Goal: Information Seeking & Learning: Learn about a topic

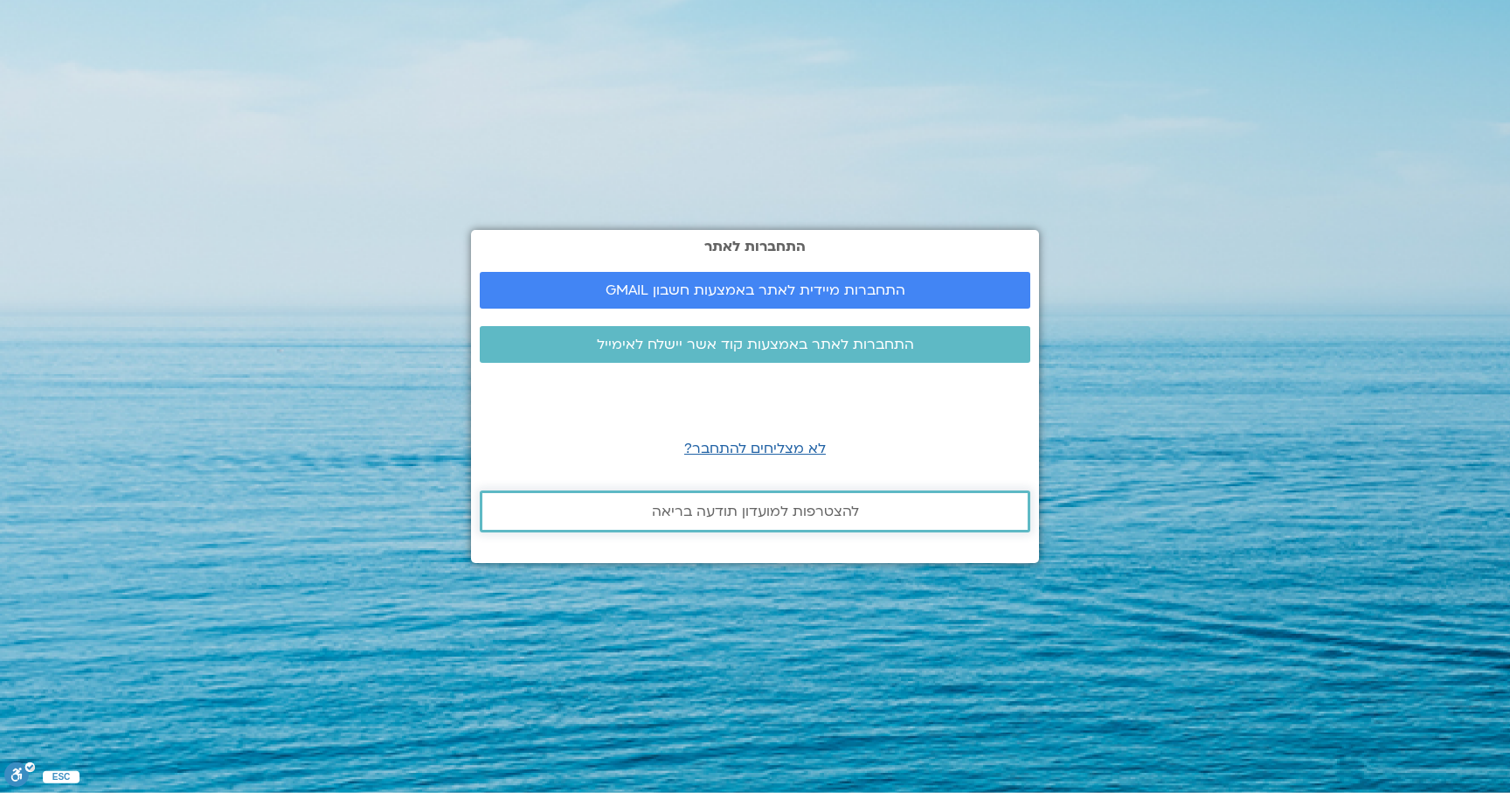
click at [657, 506] on span "להצטרפות למועדון תודעה בריאה" at bounding box center [755, 511] width 207 height 16
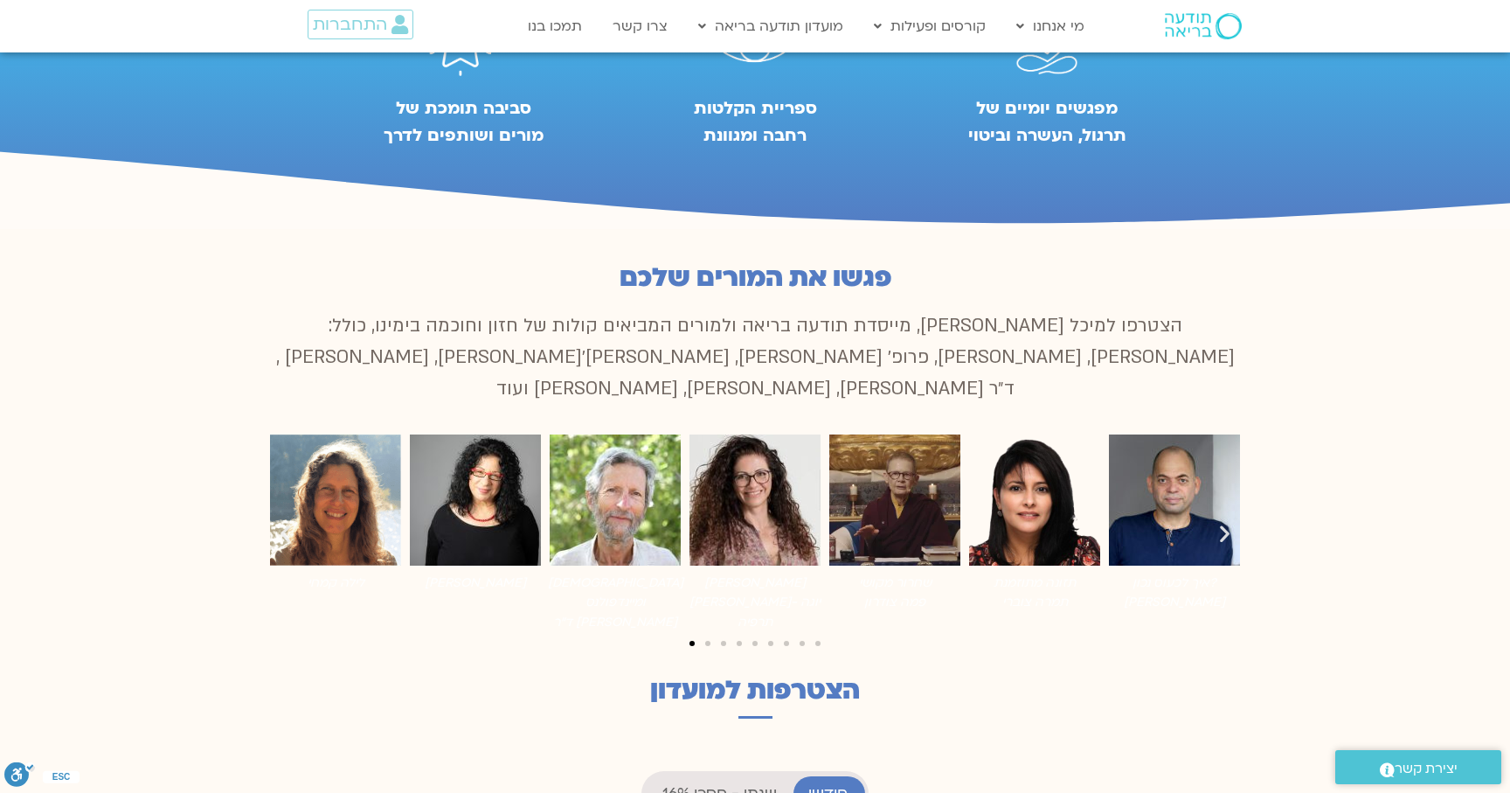
scroll to position [1058, 0]
click at [1226, 522] on icon "שקופית הבאה" at bounding box center [1225, 533] width 22 height 22
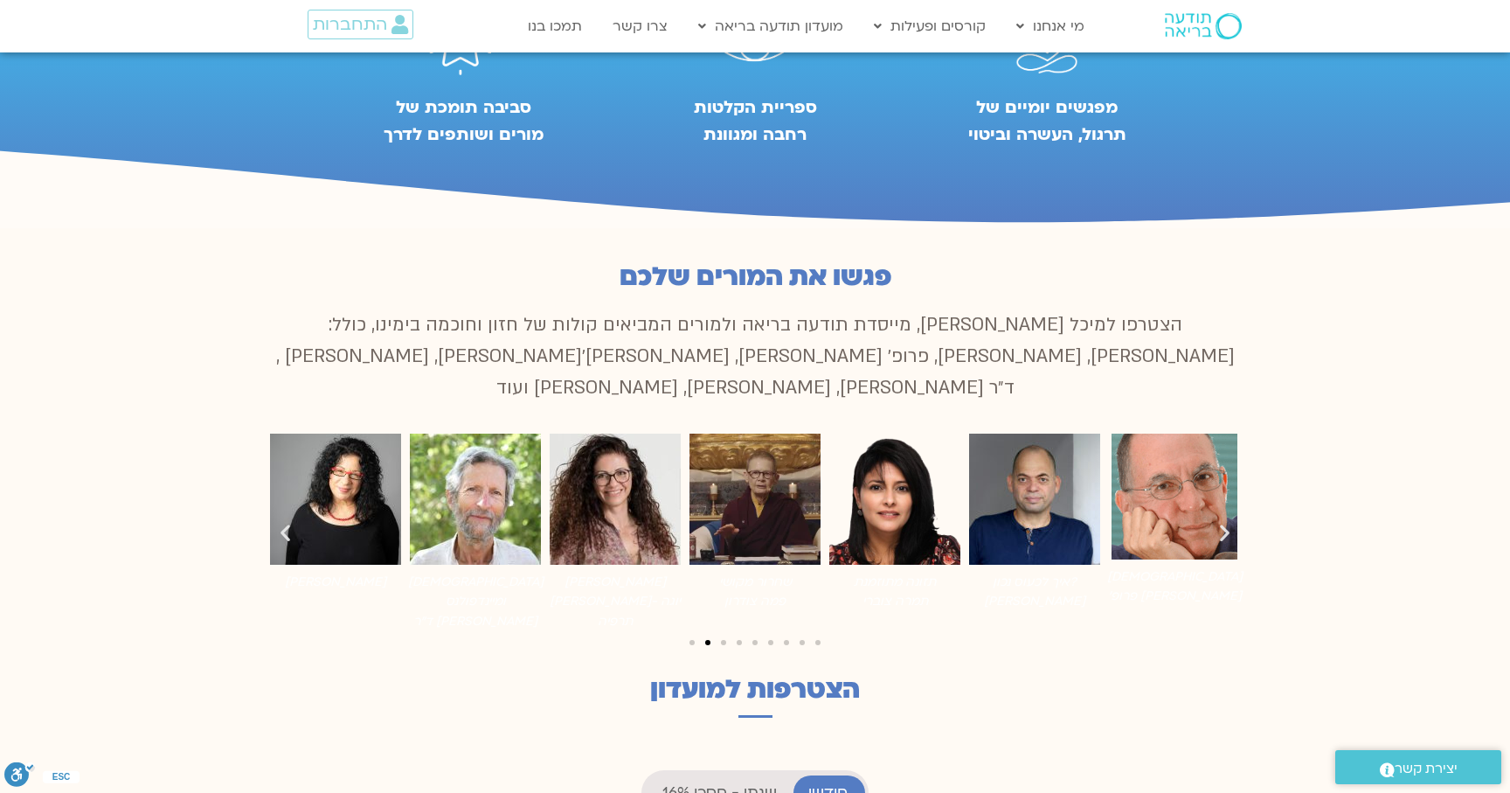
click at [1226, 522] on icon "שקופית הבאה" at bounding box center [1225, 533] width 22 height 22
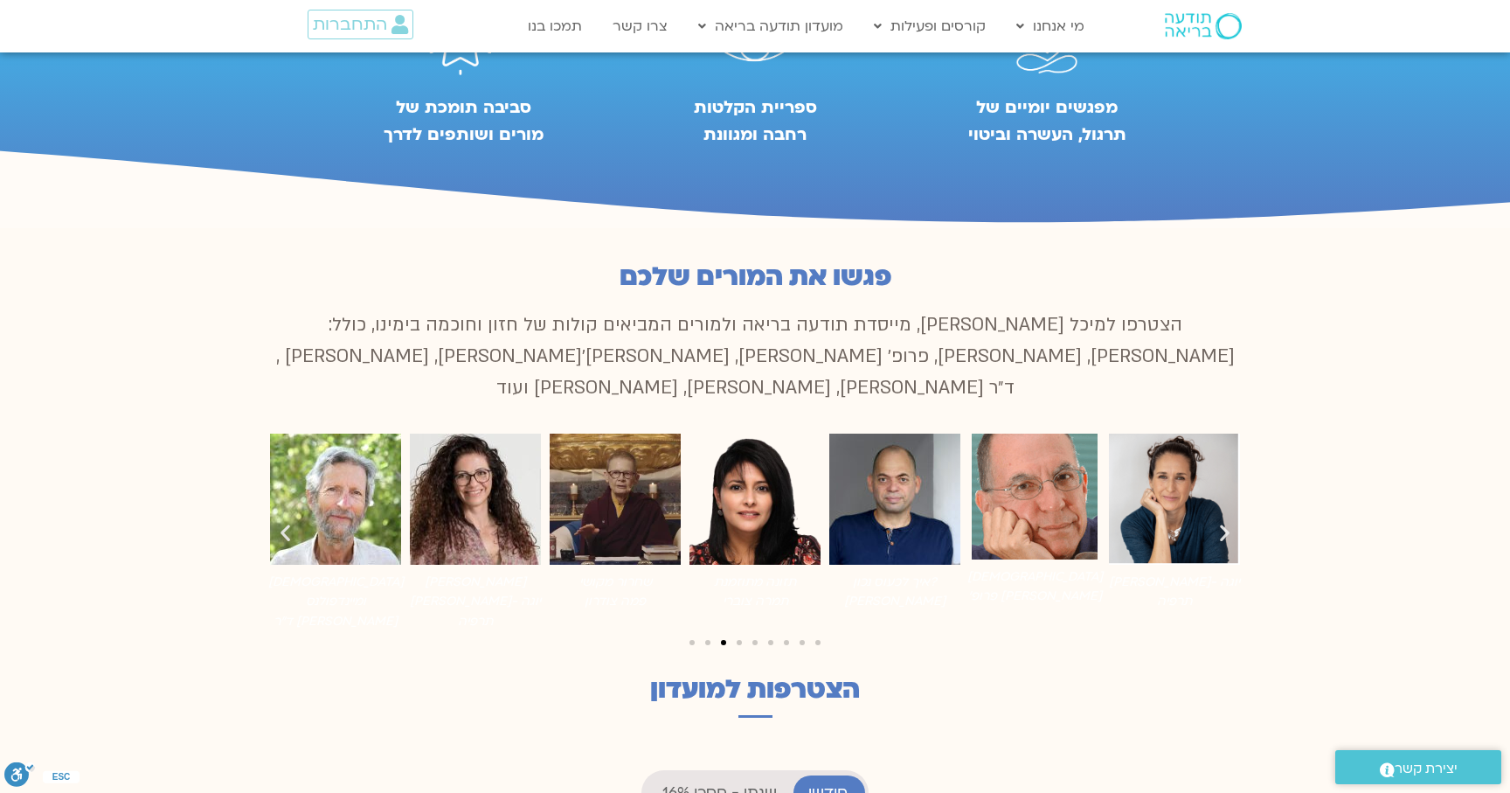
click at [1226, 522] on icon "שקופית הבאה" at bounding box center [1225, 533] width 22 height 22
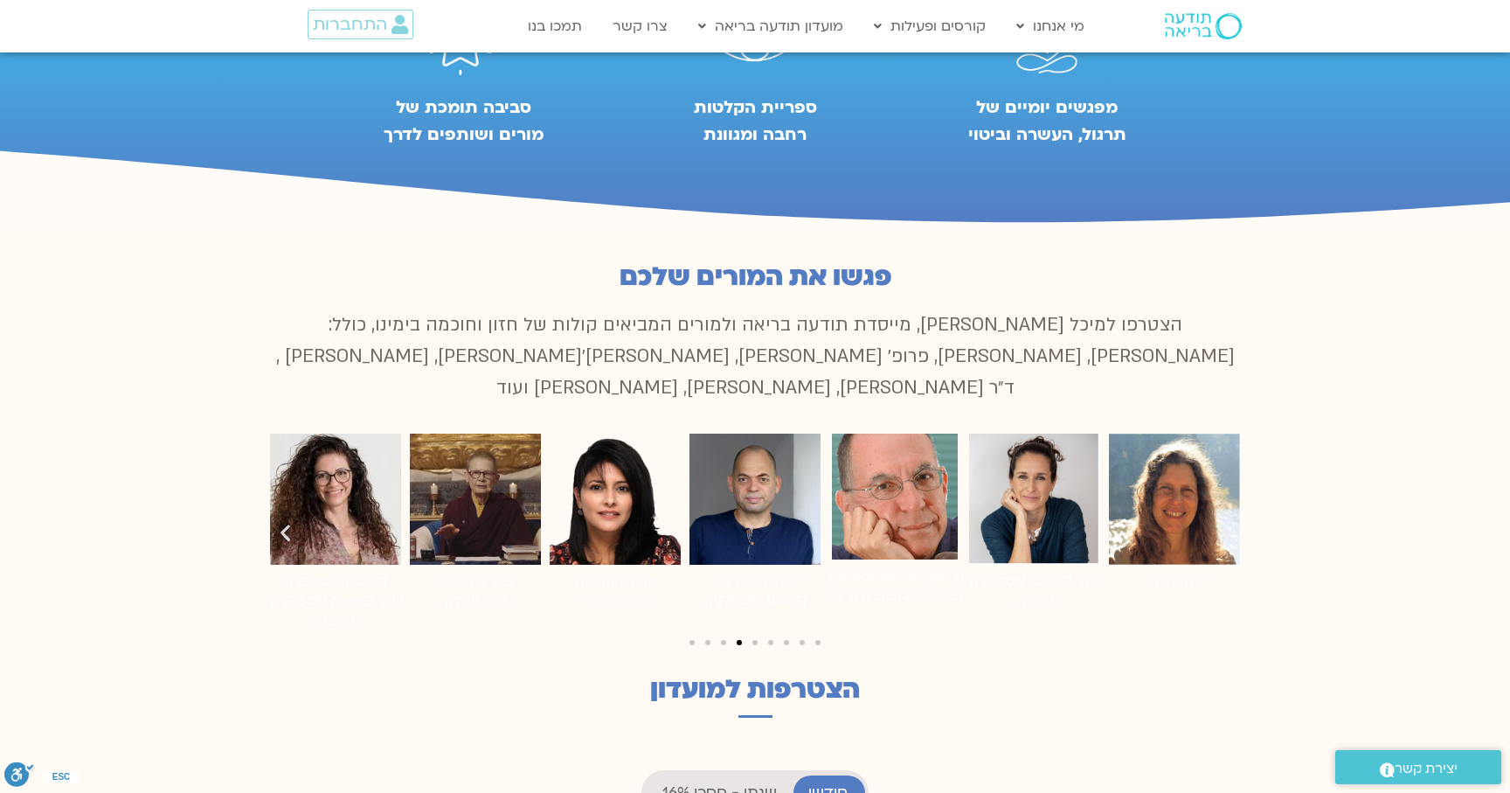
click at [1226, 522] on icon "שקופית הבאה" at bounding box center [1225, 533] width 22 height 22
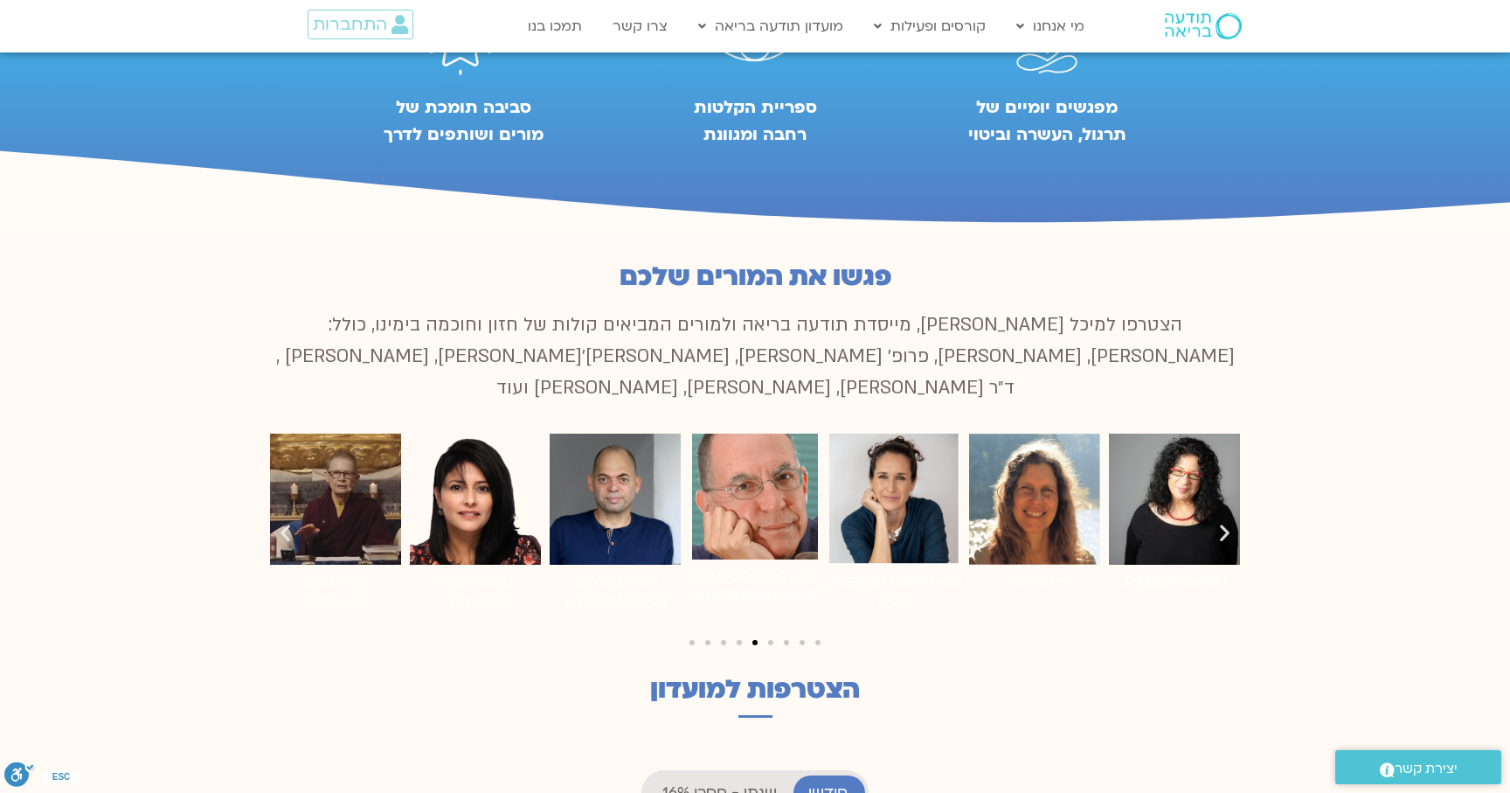
click at [1226, 522] on icon "שקופית הבאה" at bounding box center [1225, 533] width 22 height 22
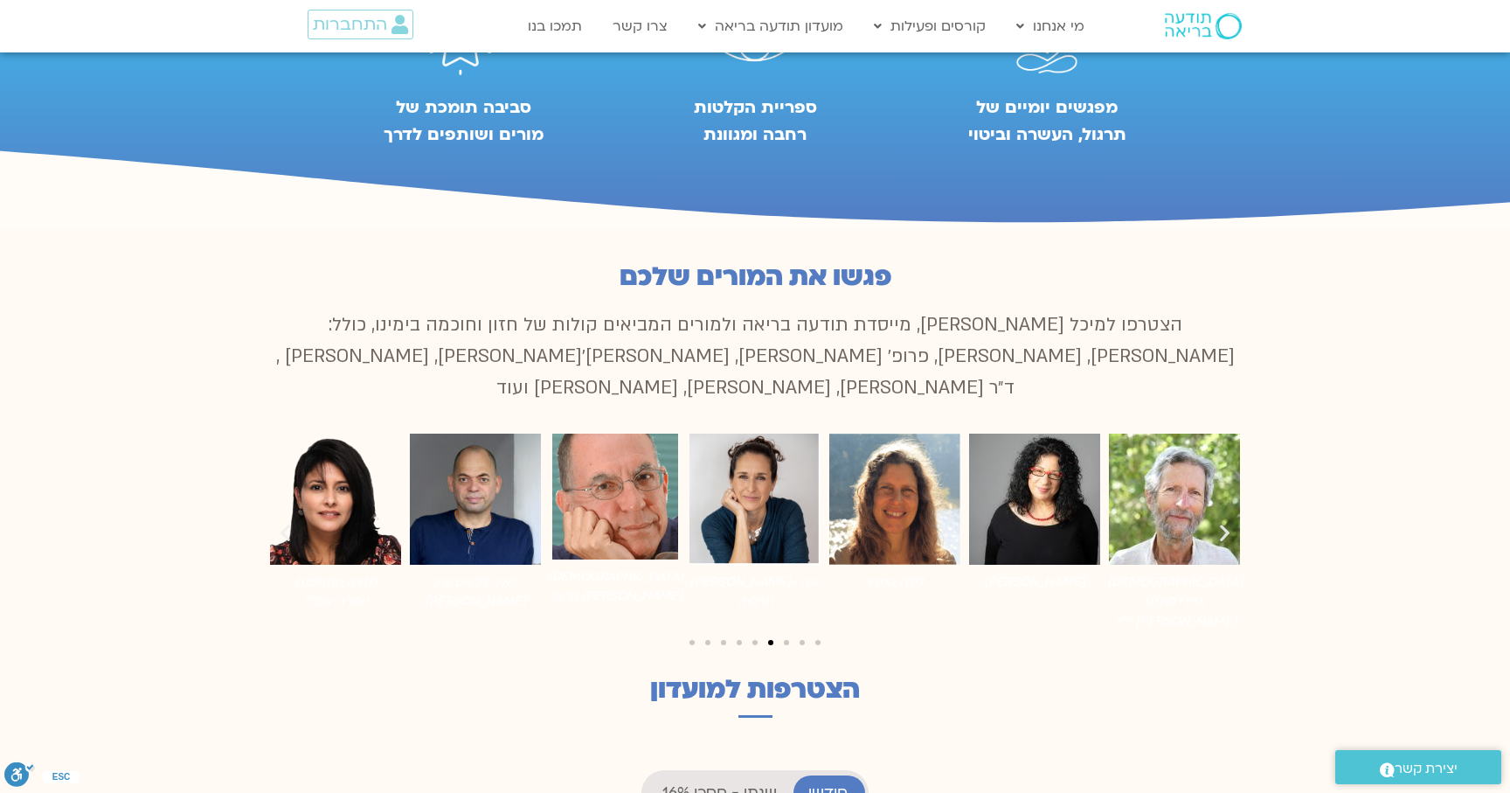
click at [1226, 522] on icon "שקופית הבאה" at bounding box center [1225, 533] width 22 height 22
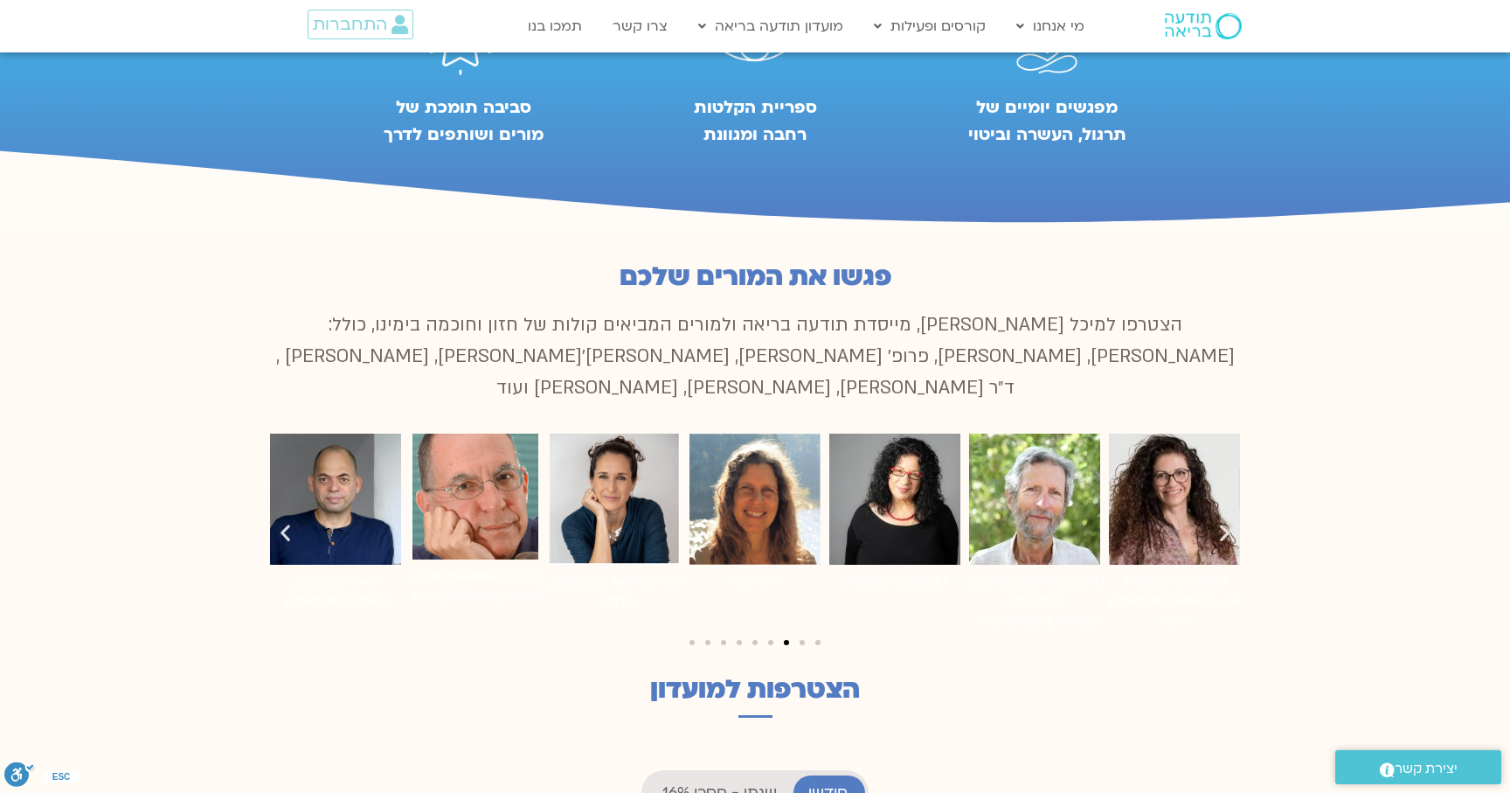
click at [1226, 522] on icon "שקופית הבאה" at bounding box center [1225, 533] width 22 height 22
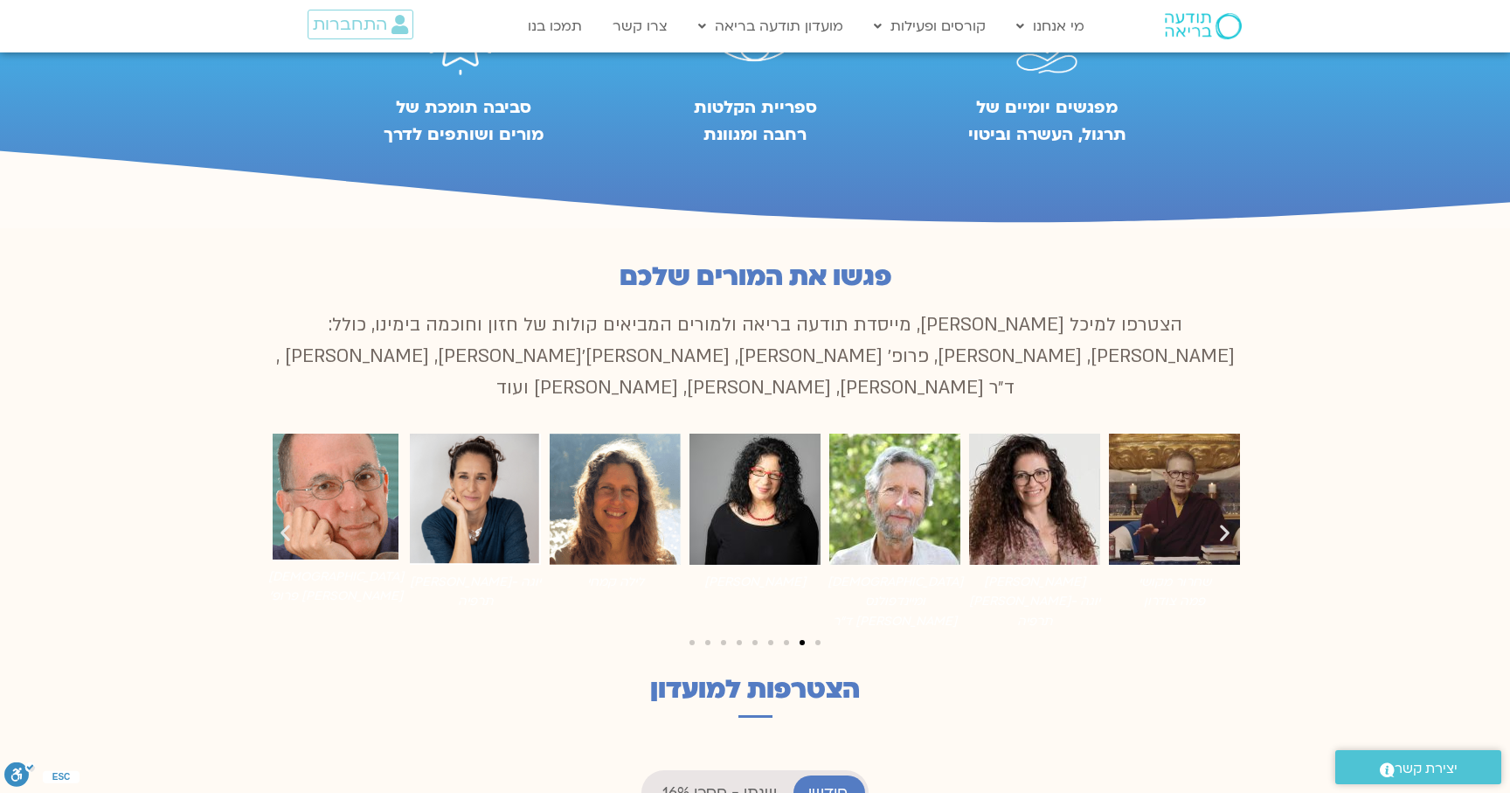
click at [1226, 522] on icon "שקופית הבאה" at bounding box center [1225, 533] width 22 height 22
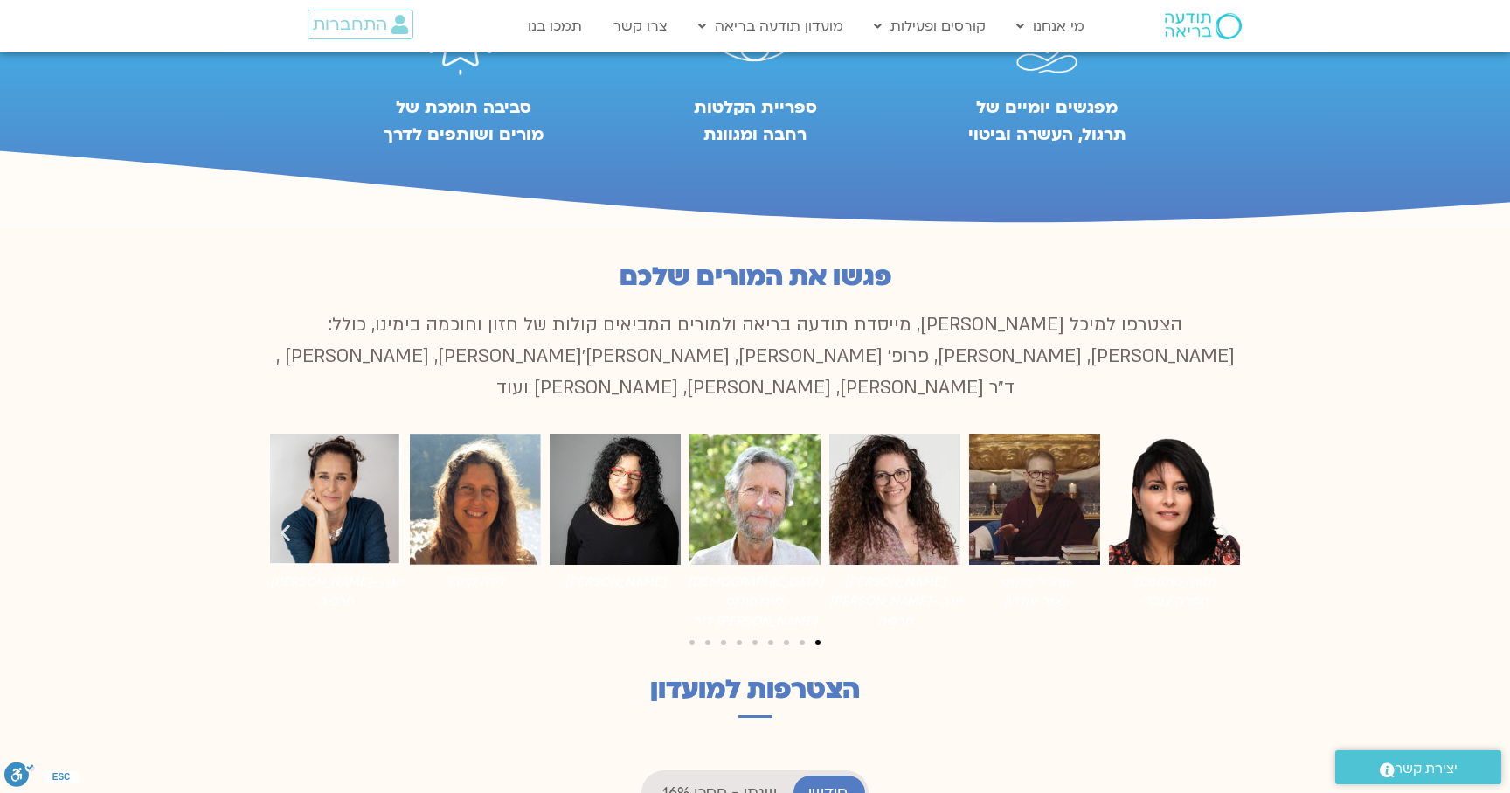
click at [1226, 522] on icon "שקופית הבאה" at bounding box center [1225, 533] width 22 height 22
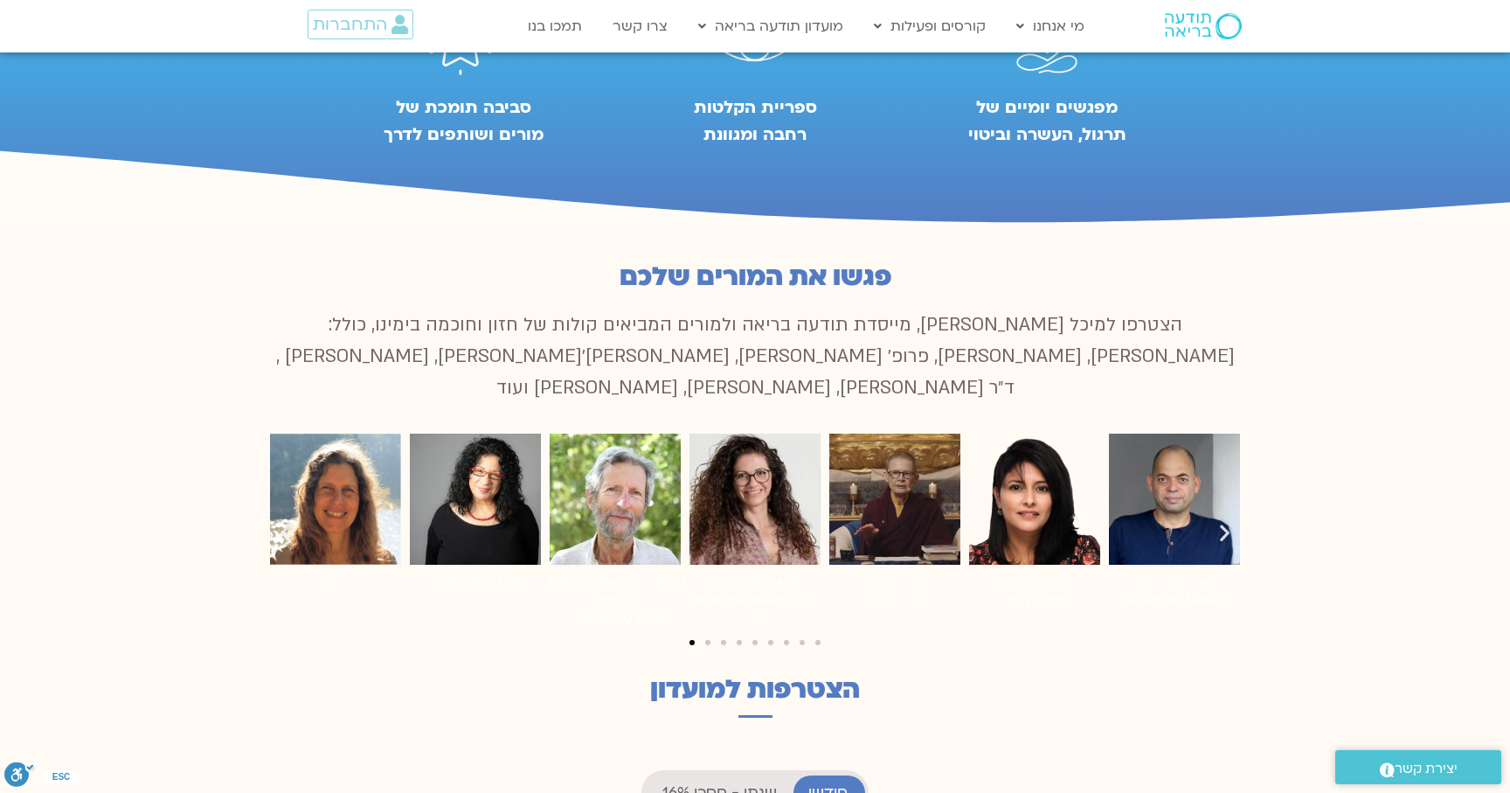
click at [1226, 522] on icon "שקופית הבאה" at bounding box center [1225, 533] width 22 height 22
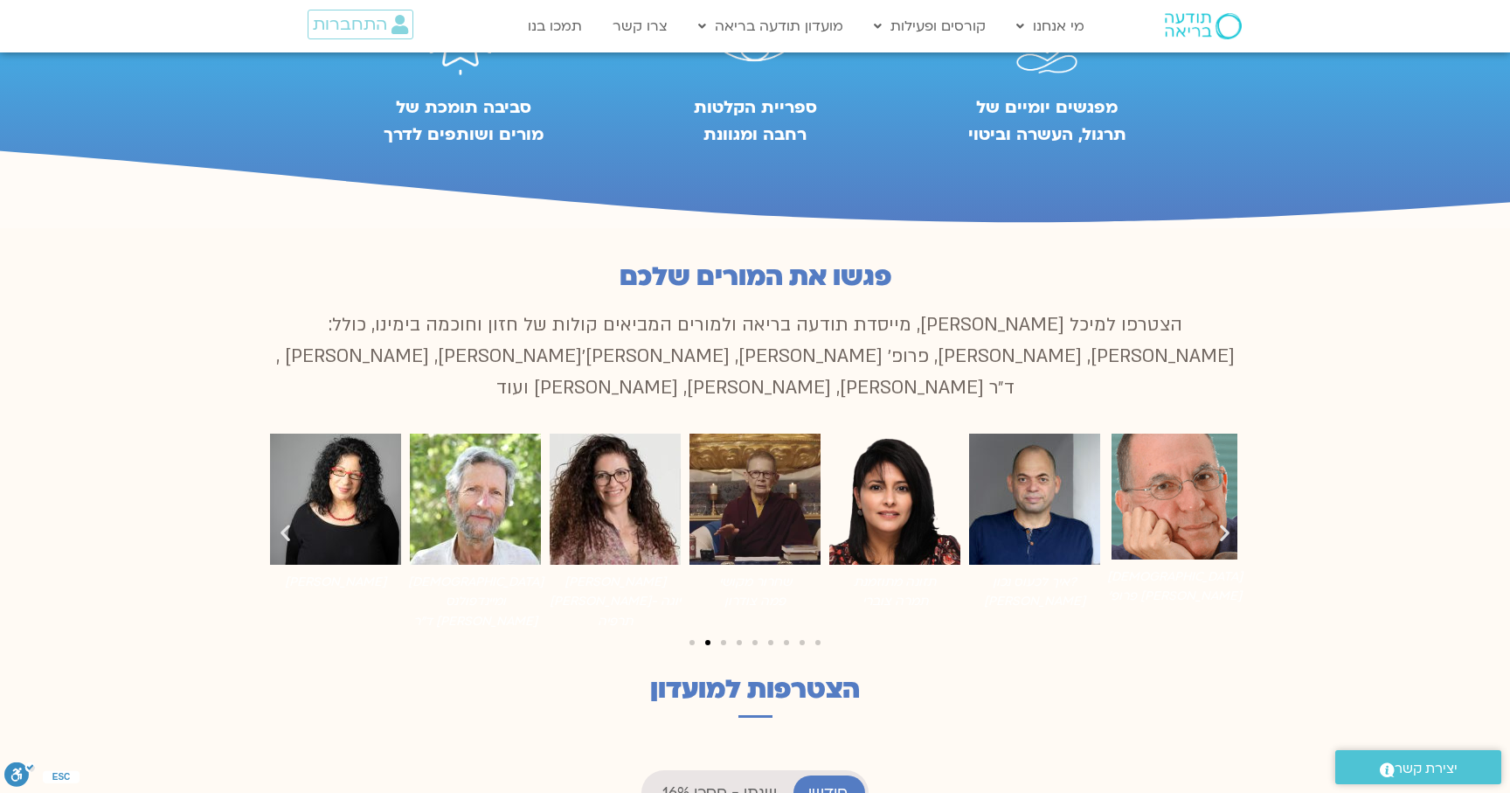
click at [1226, 522] on icon "שקופית הבאה" at bounding box center [1225, 533] width 22 height 22
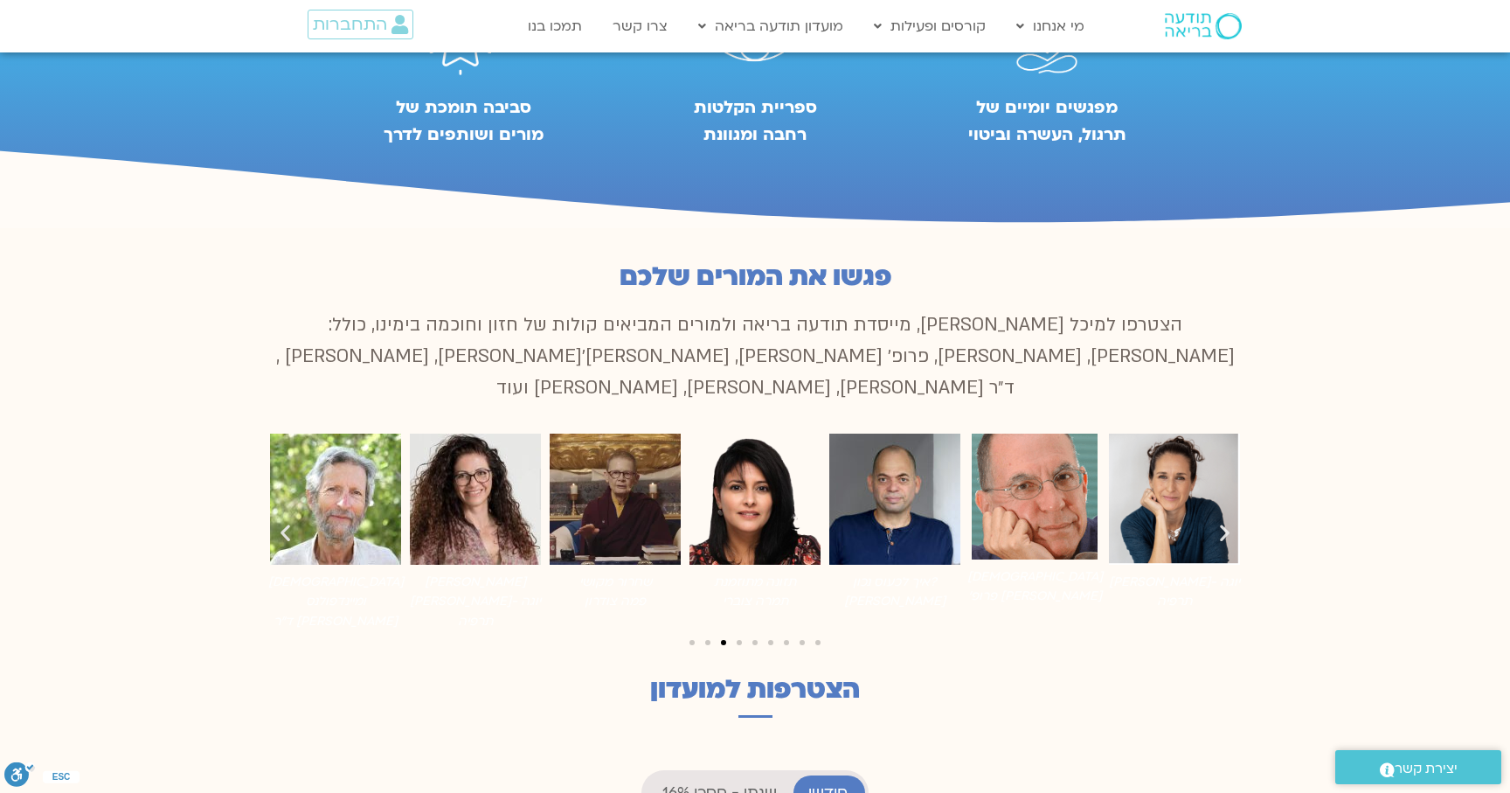
click at [1226, 522] on icon "שקופית הבאה" at bounding box center [1225, 533] width 22 height 22
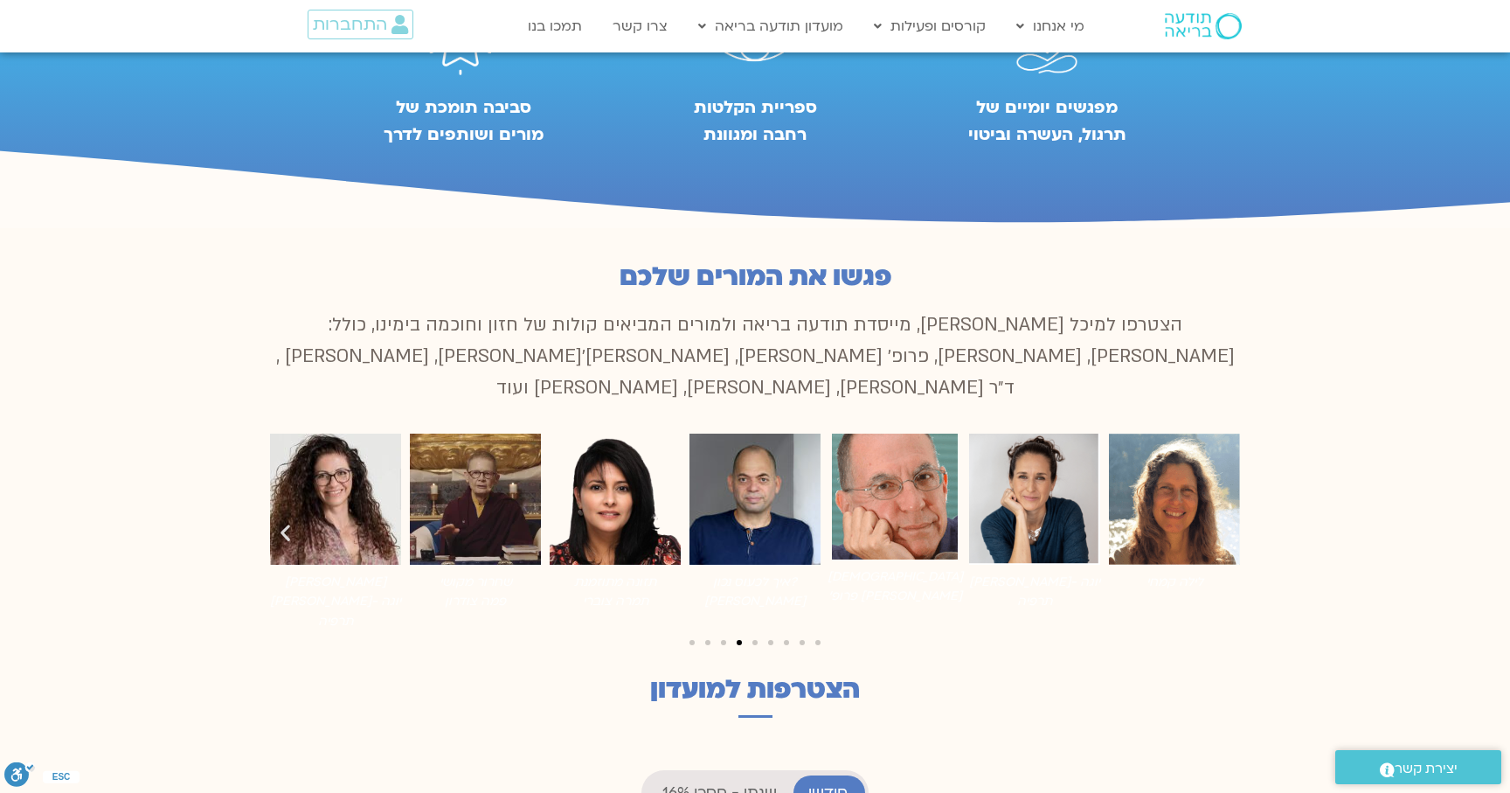
click at [1226, 522] on icon "שקופית הבאה" at bounding box center [1225, 533] width 22 height 22
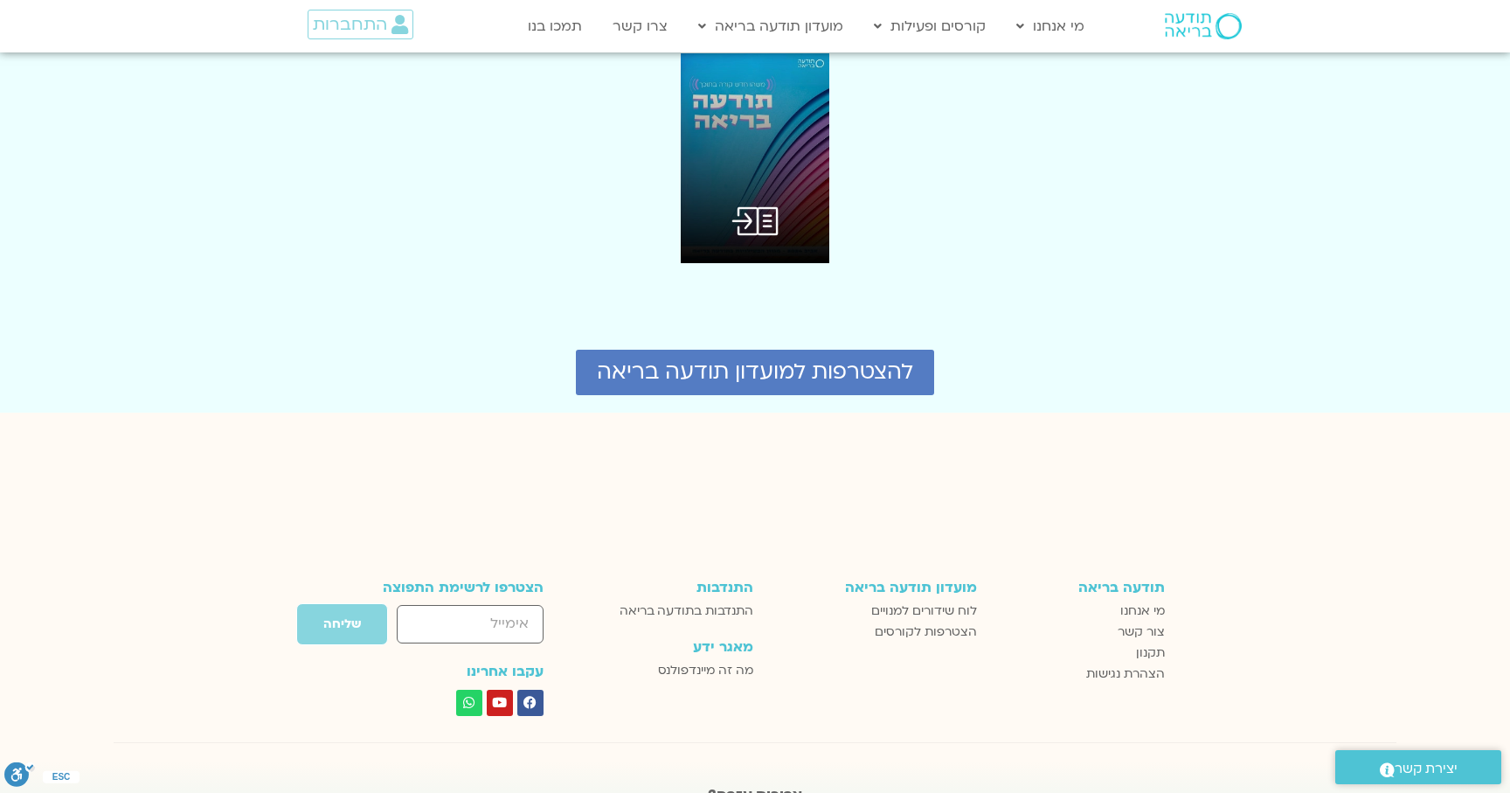
scroll to position [4567, 0]
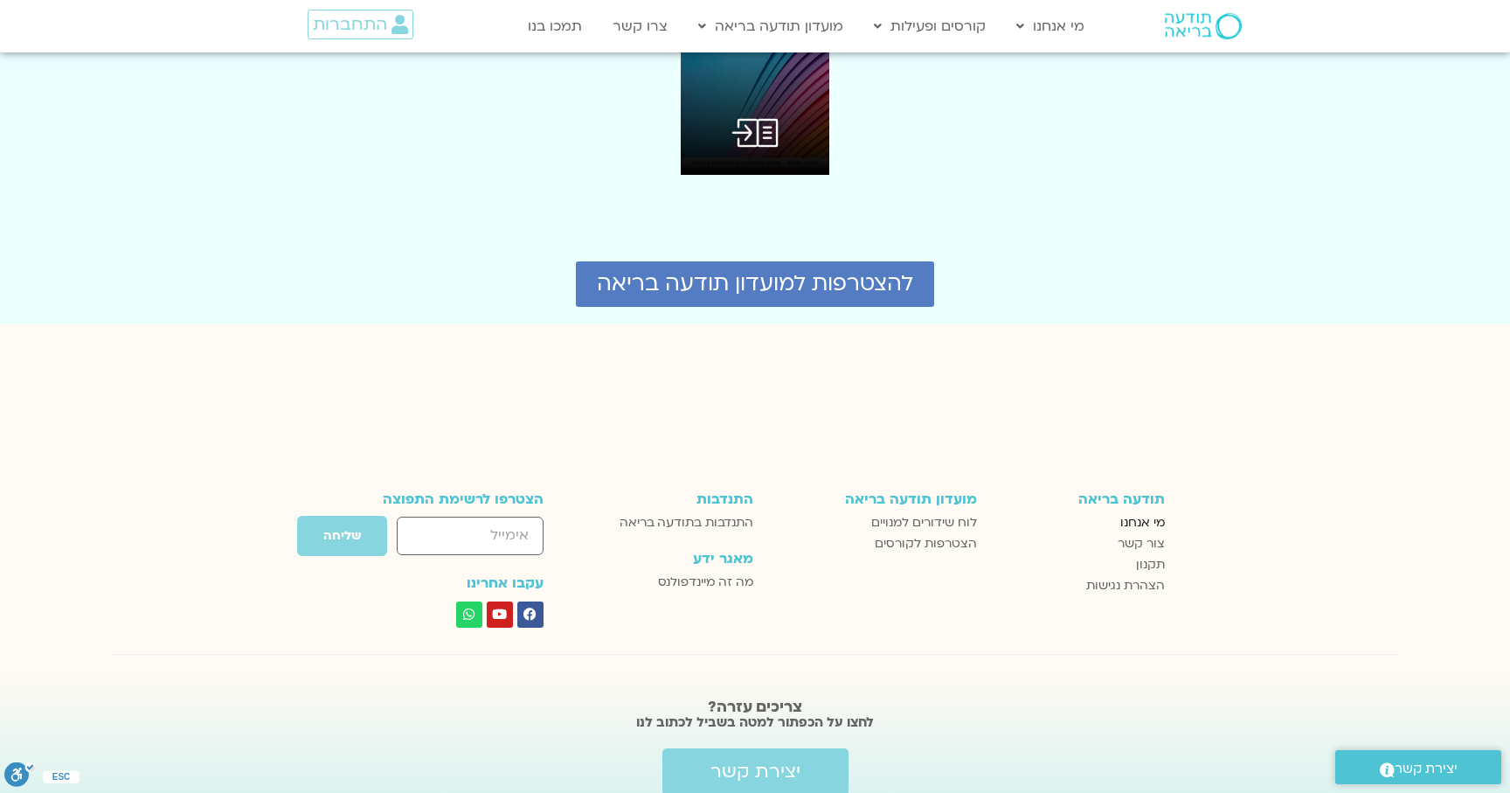
click at [1153, 512] on span "מי אנחנו" at bounding box center [1142, 522] width 45 height 21
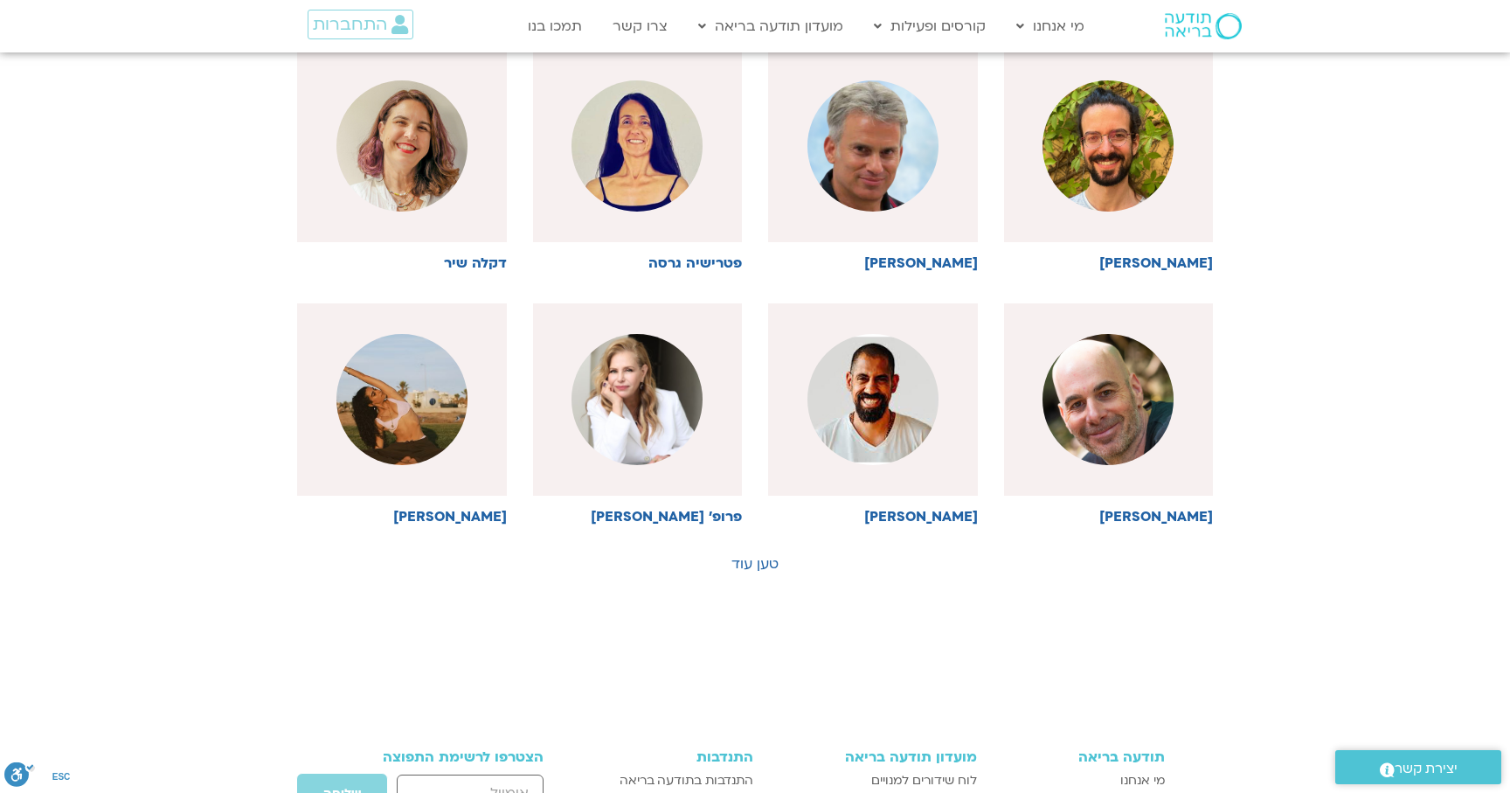
scroll to position [743, 0]
click at [754, 562] on link "טען עוד" at bounding box center [754, 562] width 47 height 19
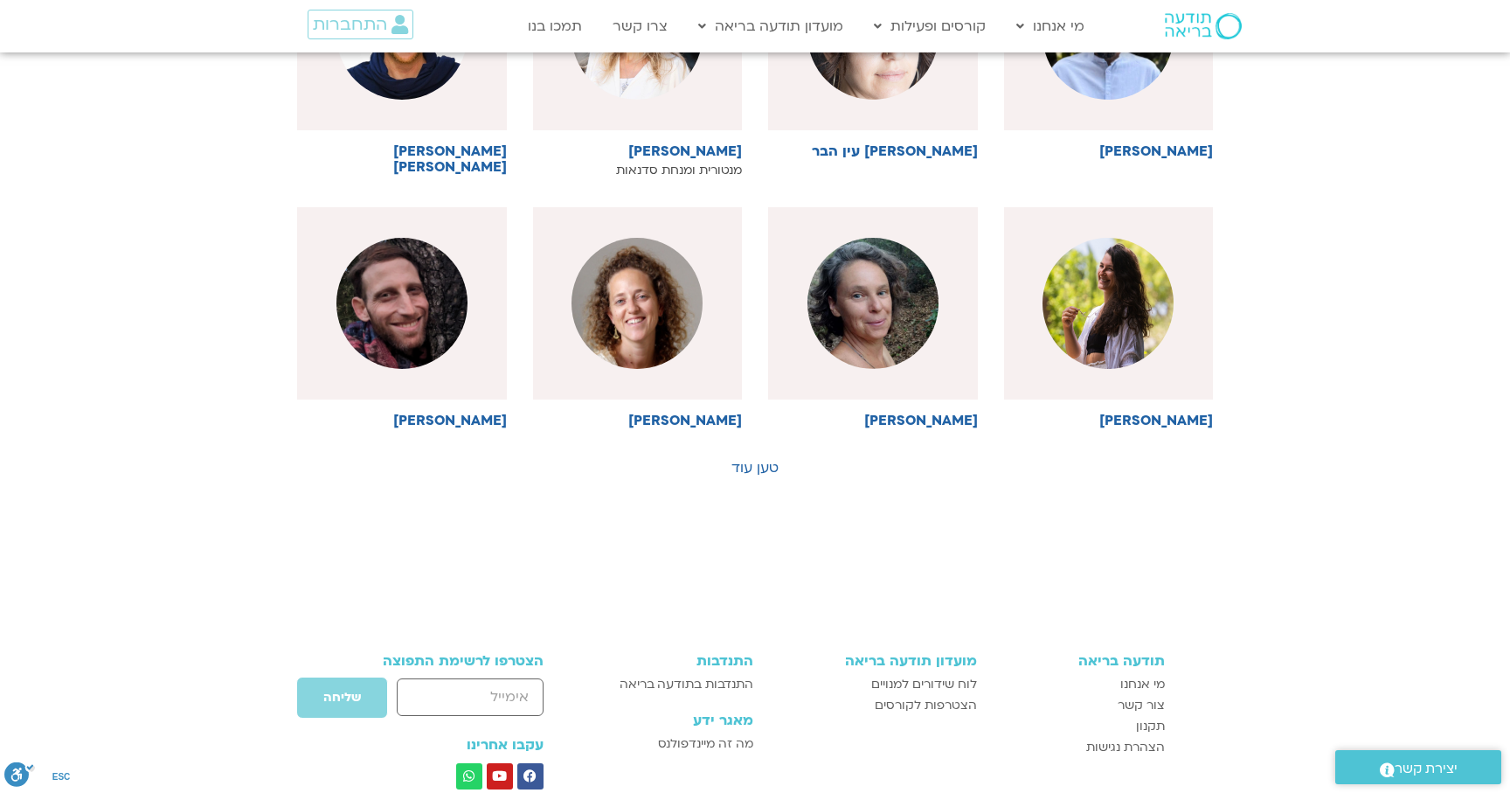
scroll to position [1616, 0]
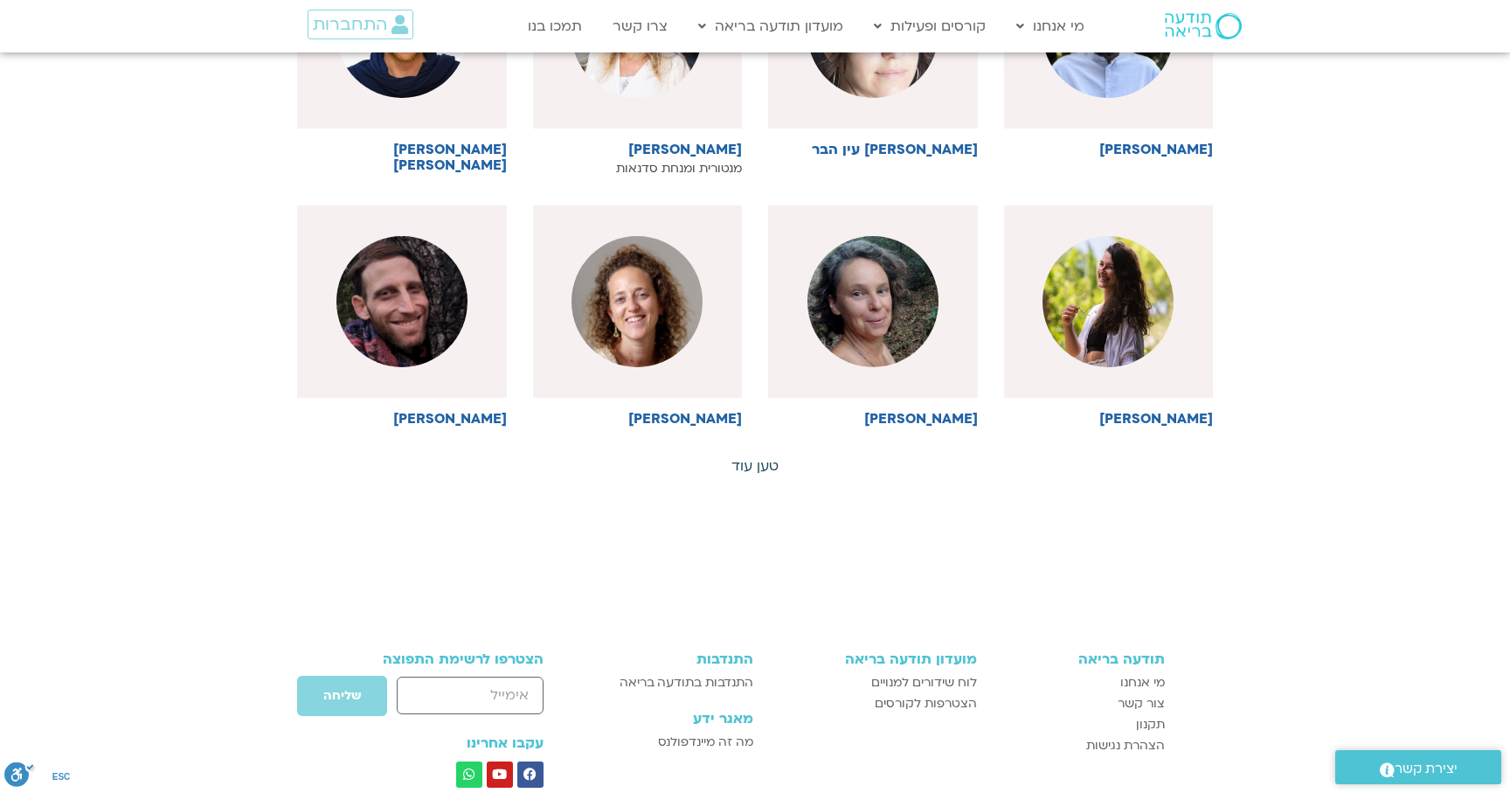
click at [757, 458] on link "טען עוד" at bounding box center [754, 465] width 47 height 19
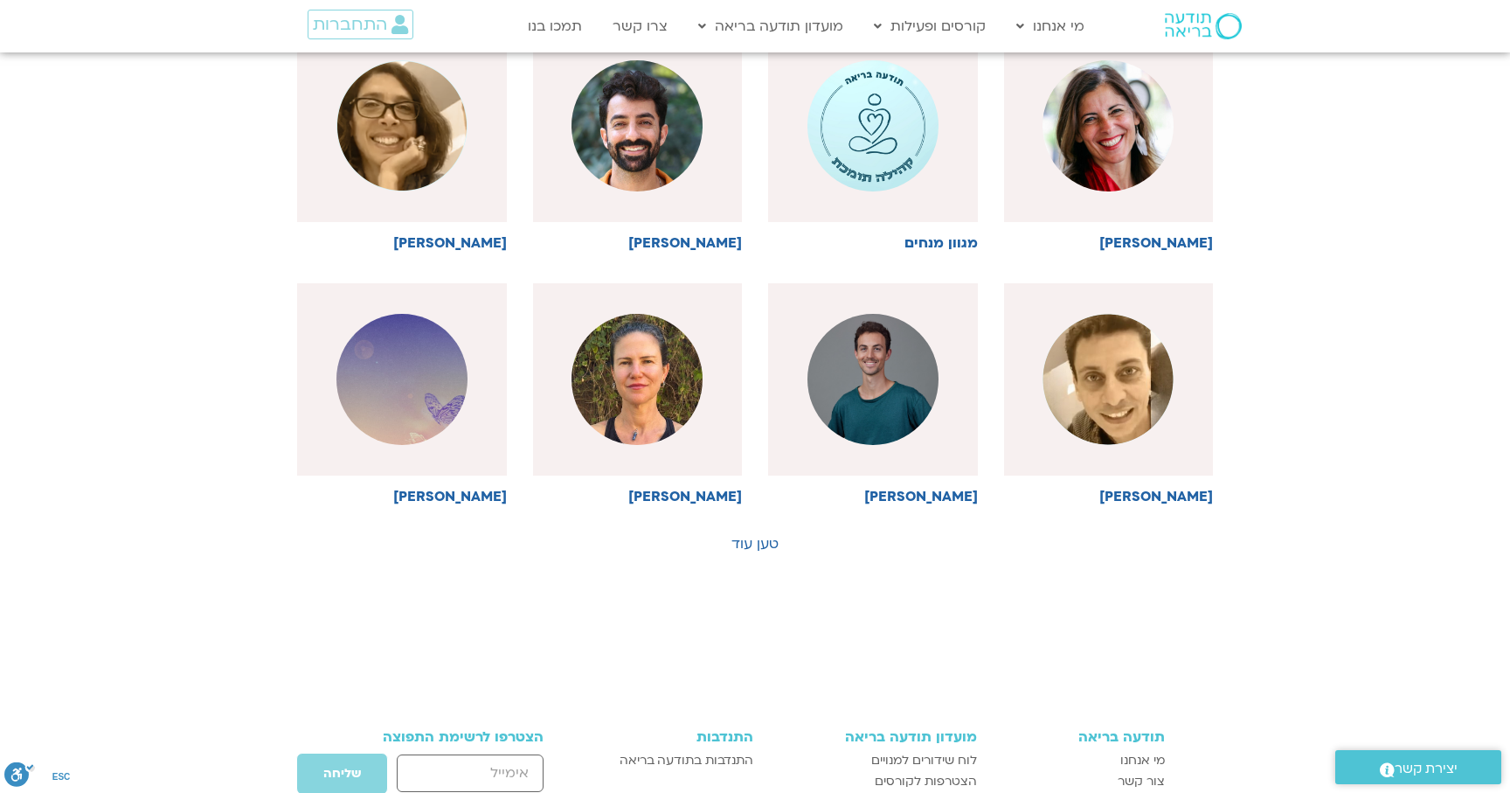
scroll to position [2319, 0]
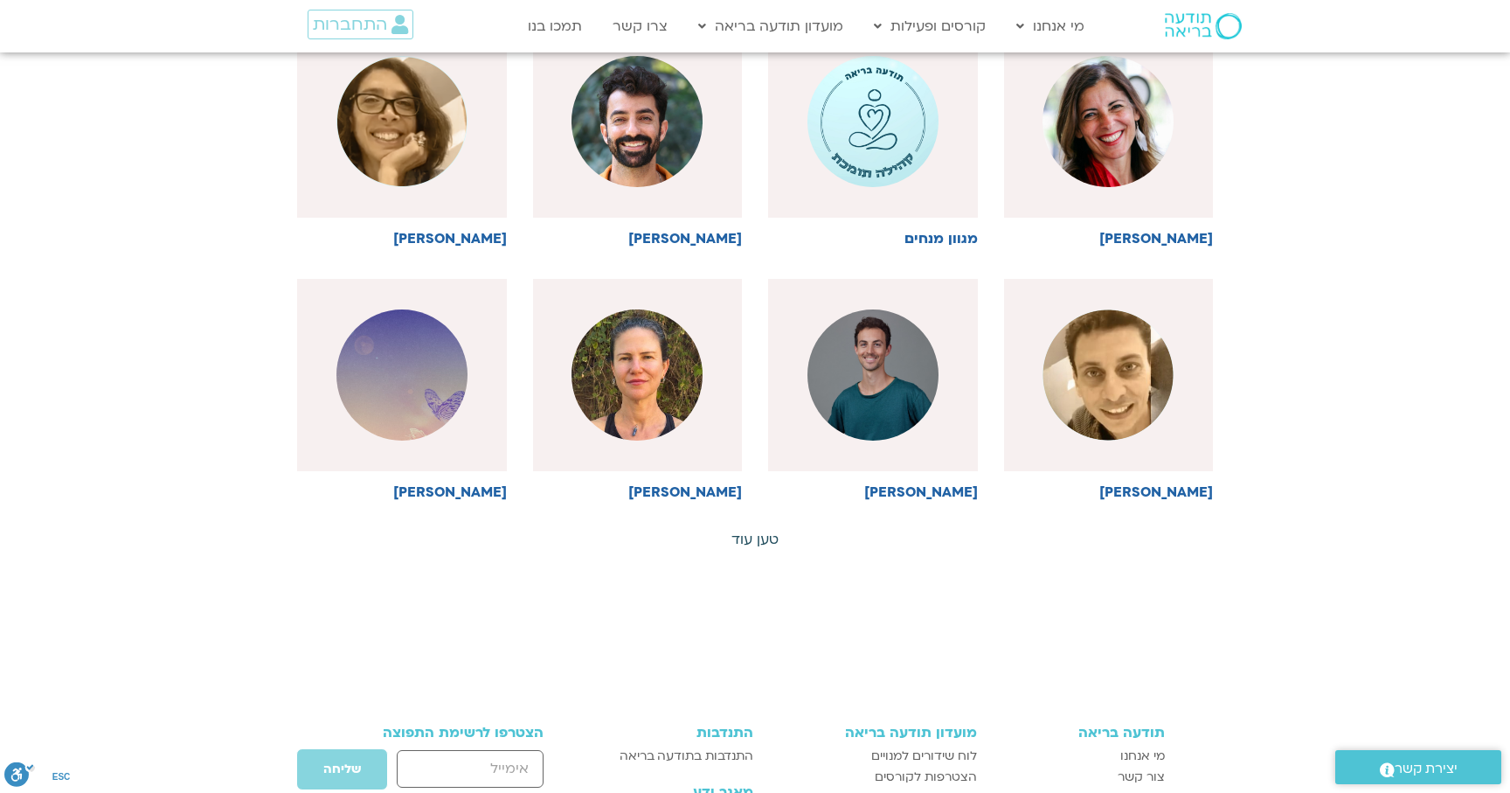
click at [759, 530] on link "טען עוד" at bounding box center [754, 539] width 47 height 19
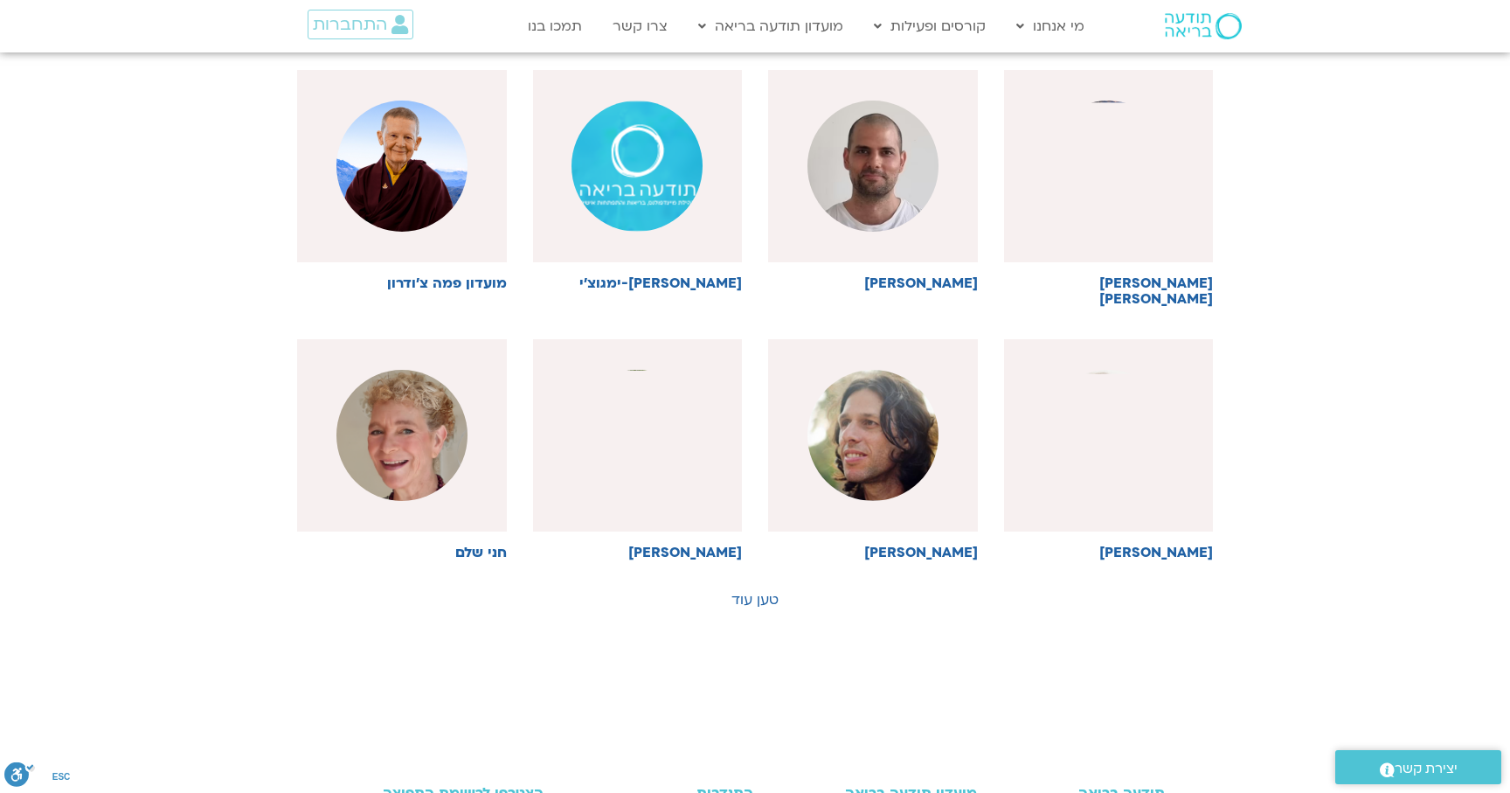
scroll to position [3026, 0]
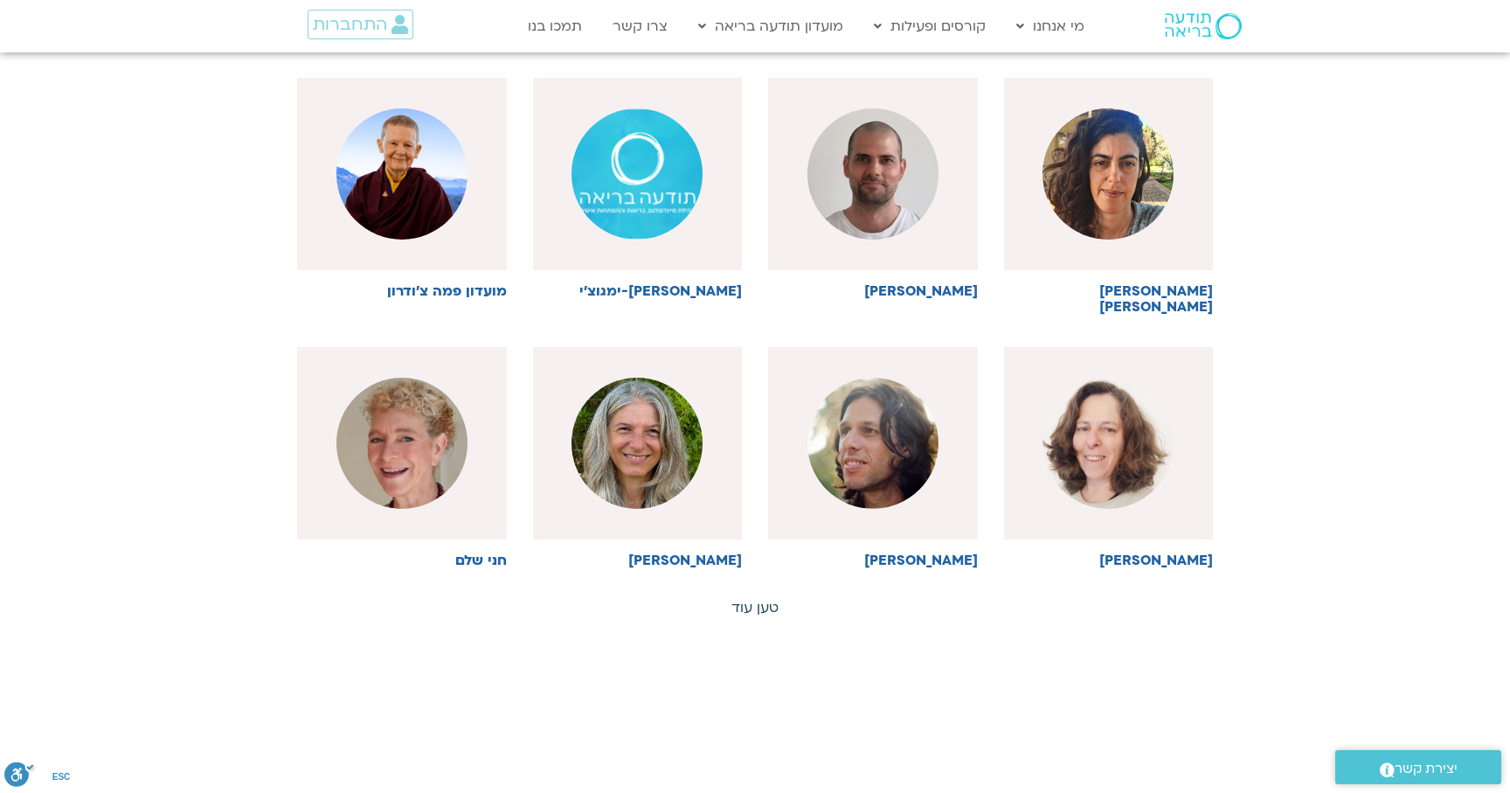
click at [754, 598] on link "טען עוד" at bounding box center [754, 607] width 47 height 19
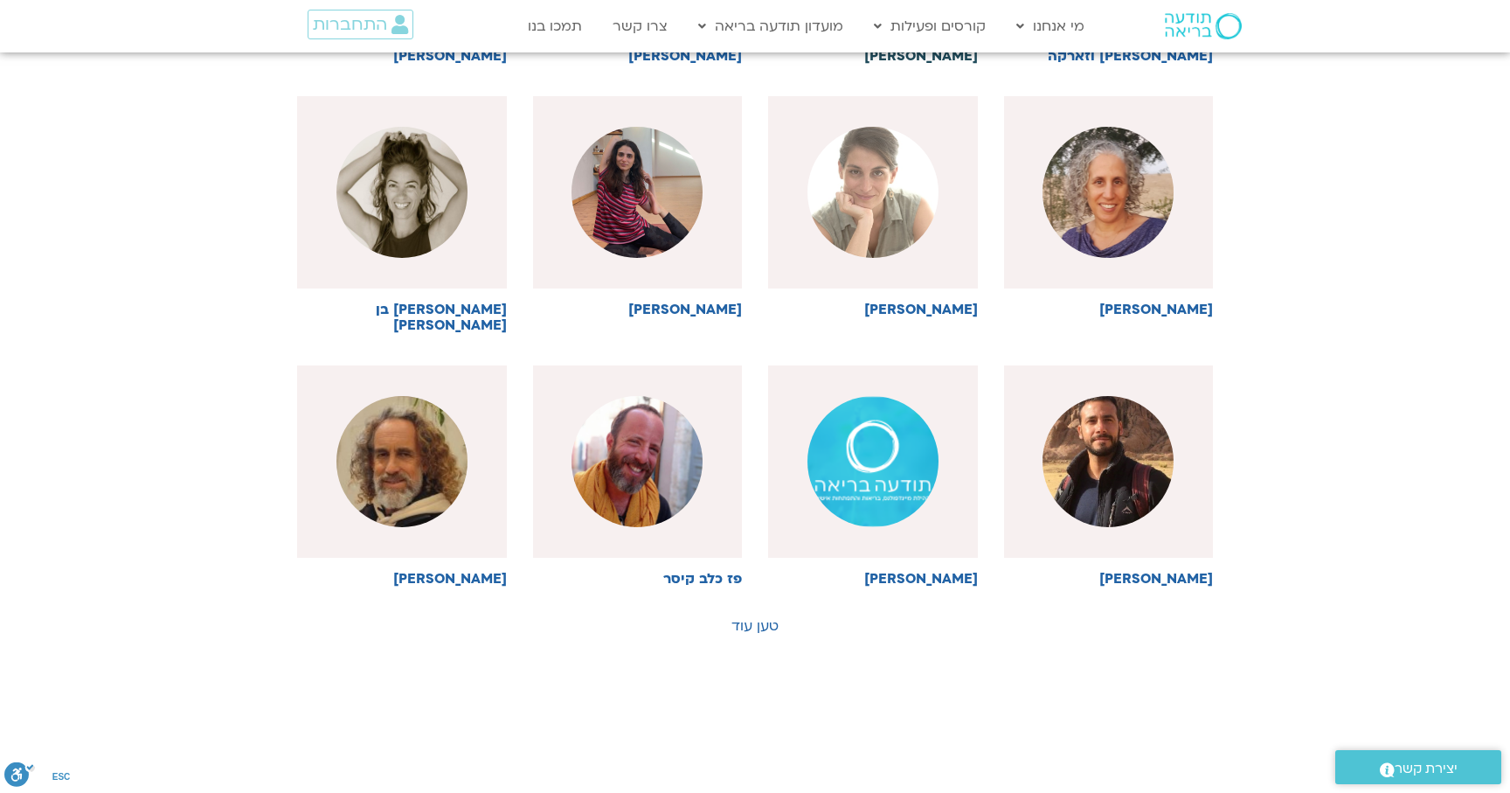
scroll to position [3811, 0]
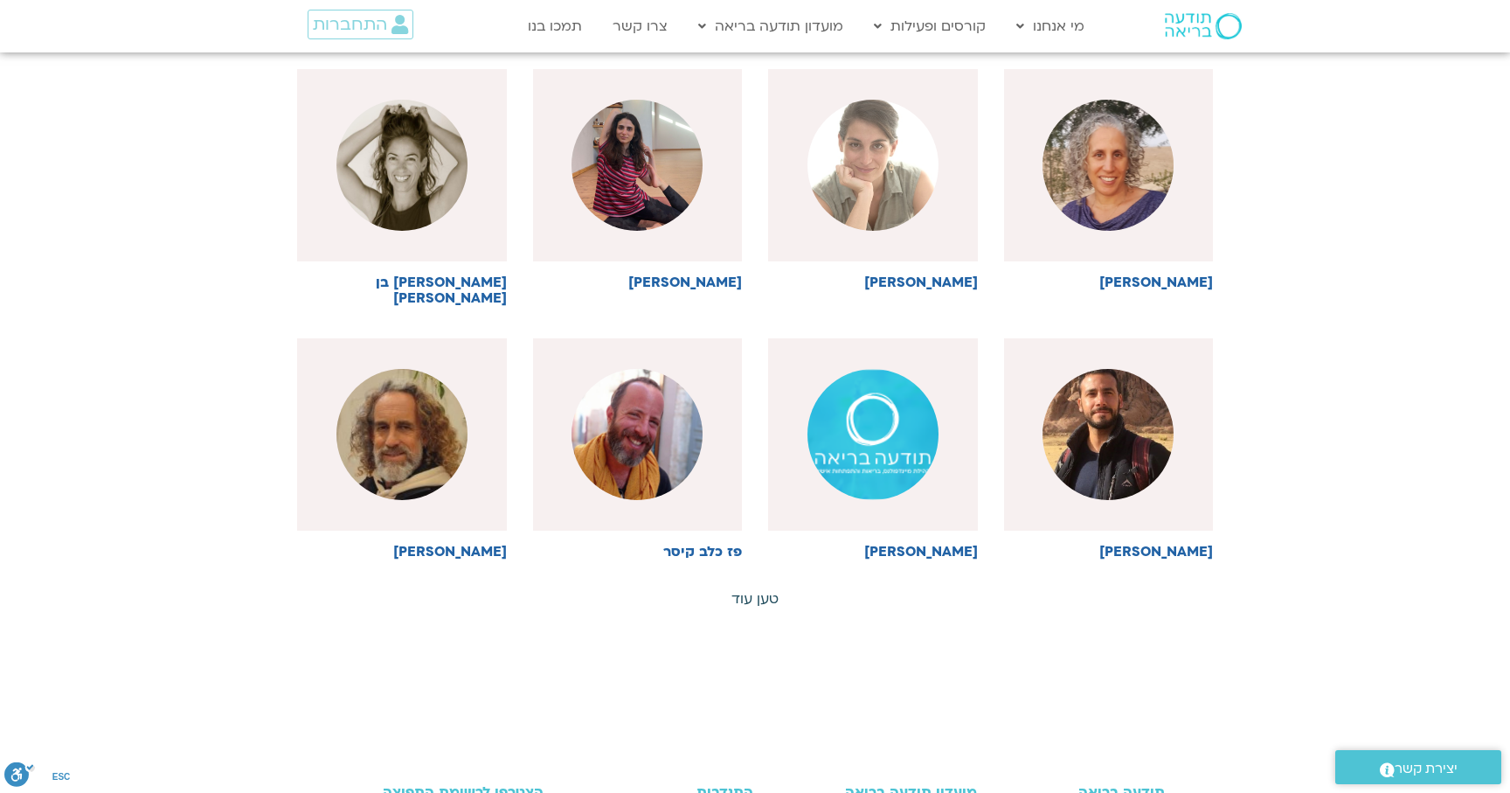
click at [749, 589] on link "טען עוד" at bounding box center [754, 598] width 47 height 19
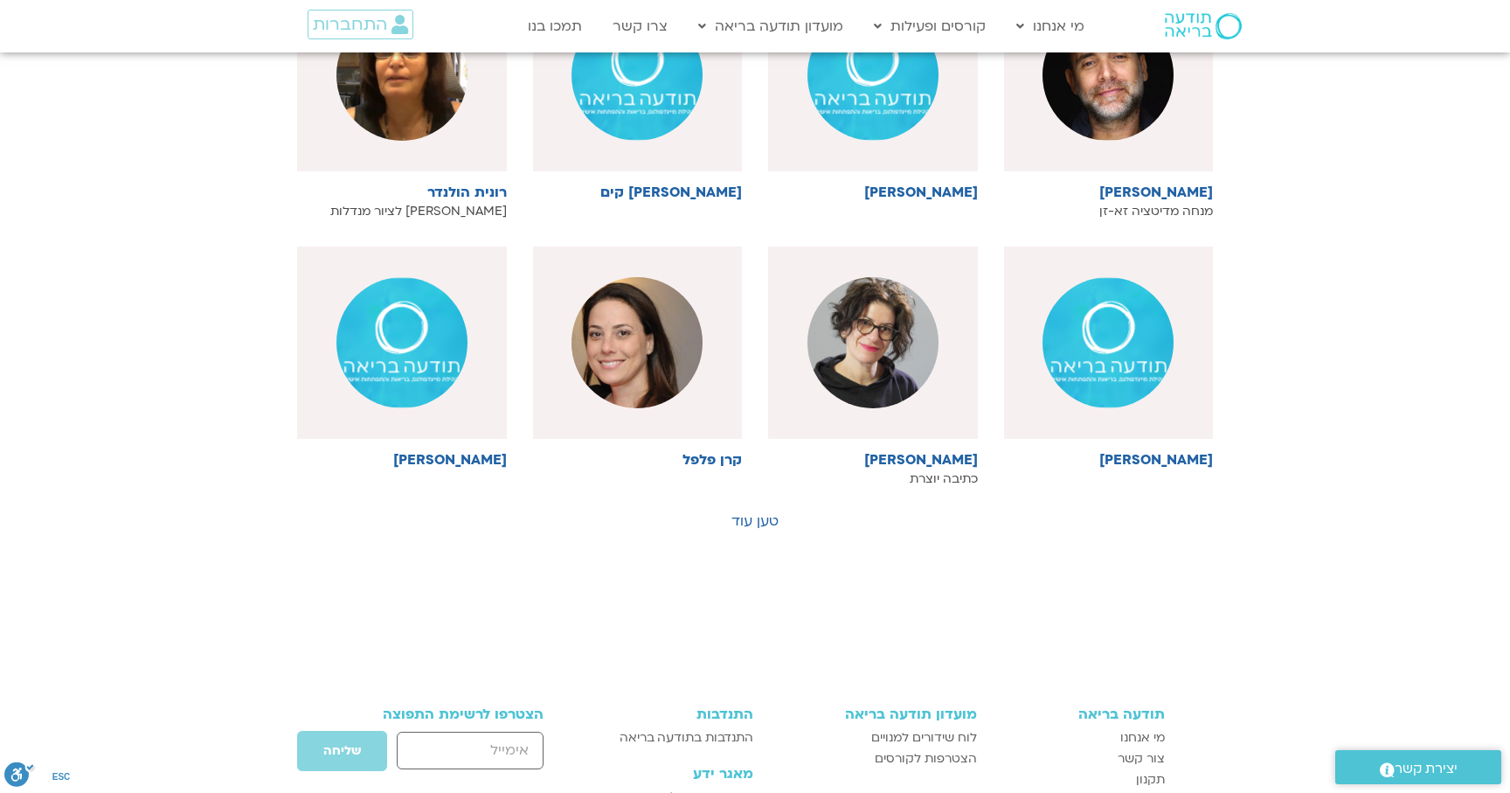
scroll to position [4674, 0]
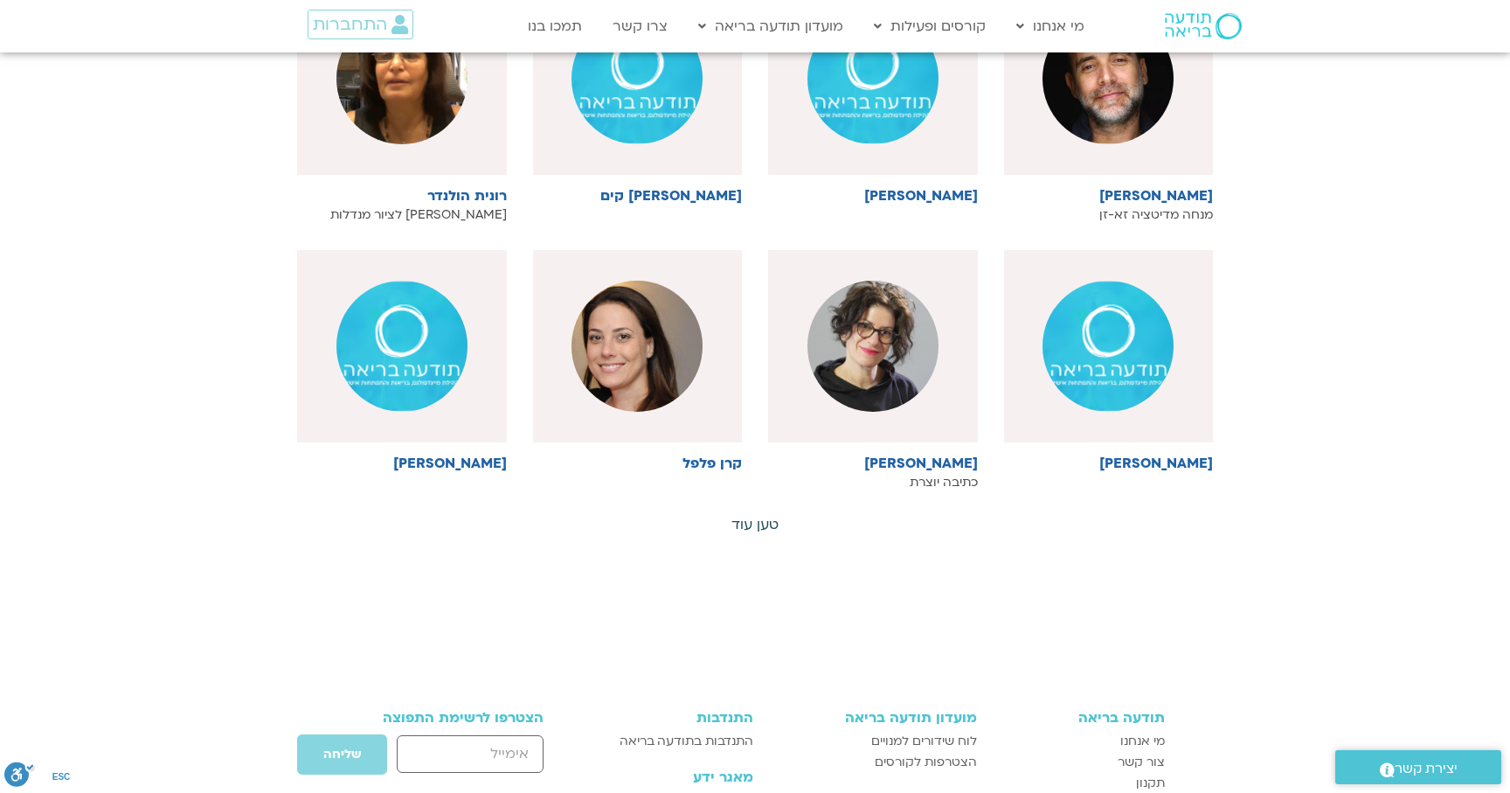
click at [762, 515] on link "טען עוד" at bounding box center [754, 524] width 47 height 19
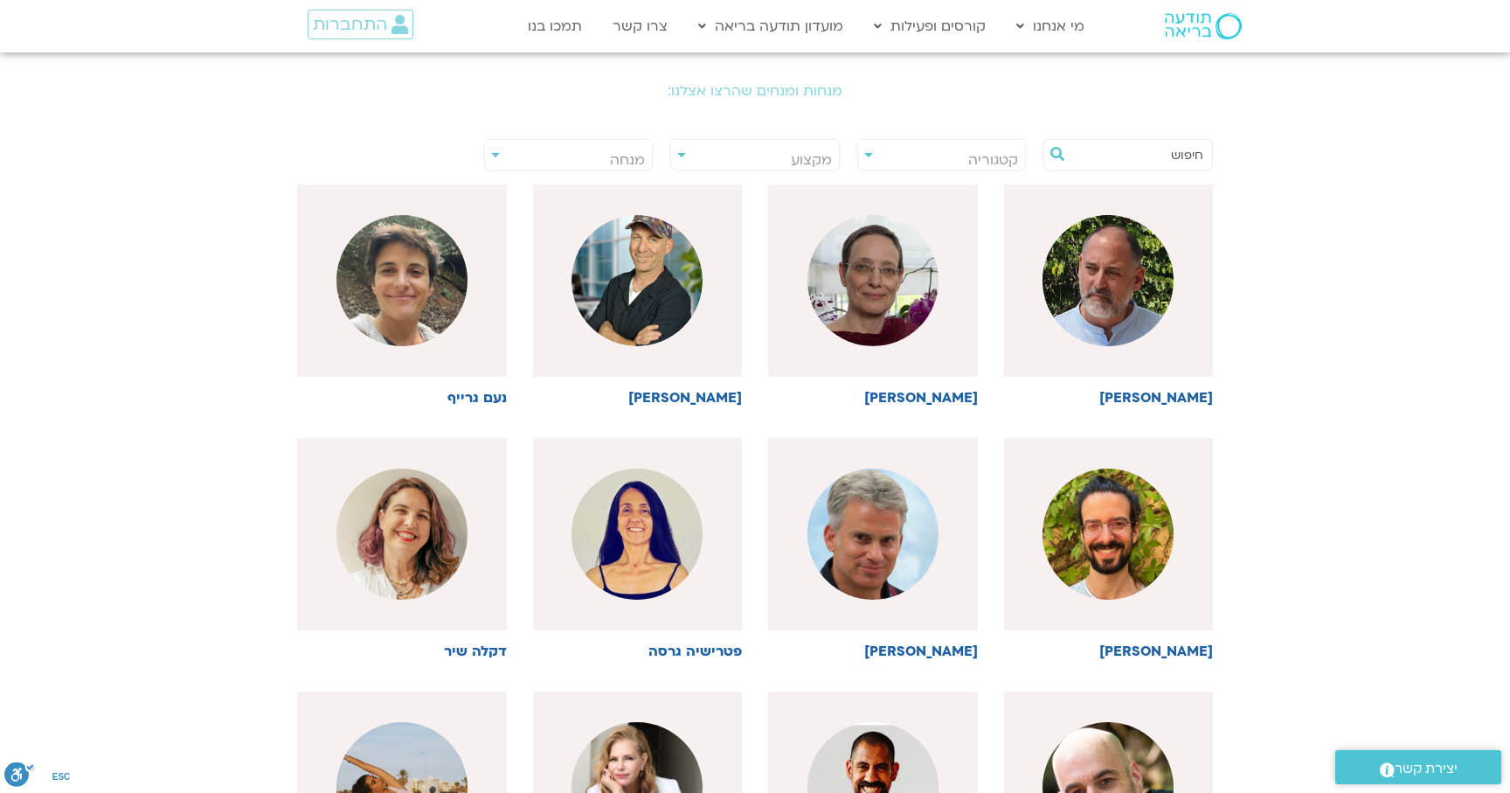
scroll to position [0, 0]
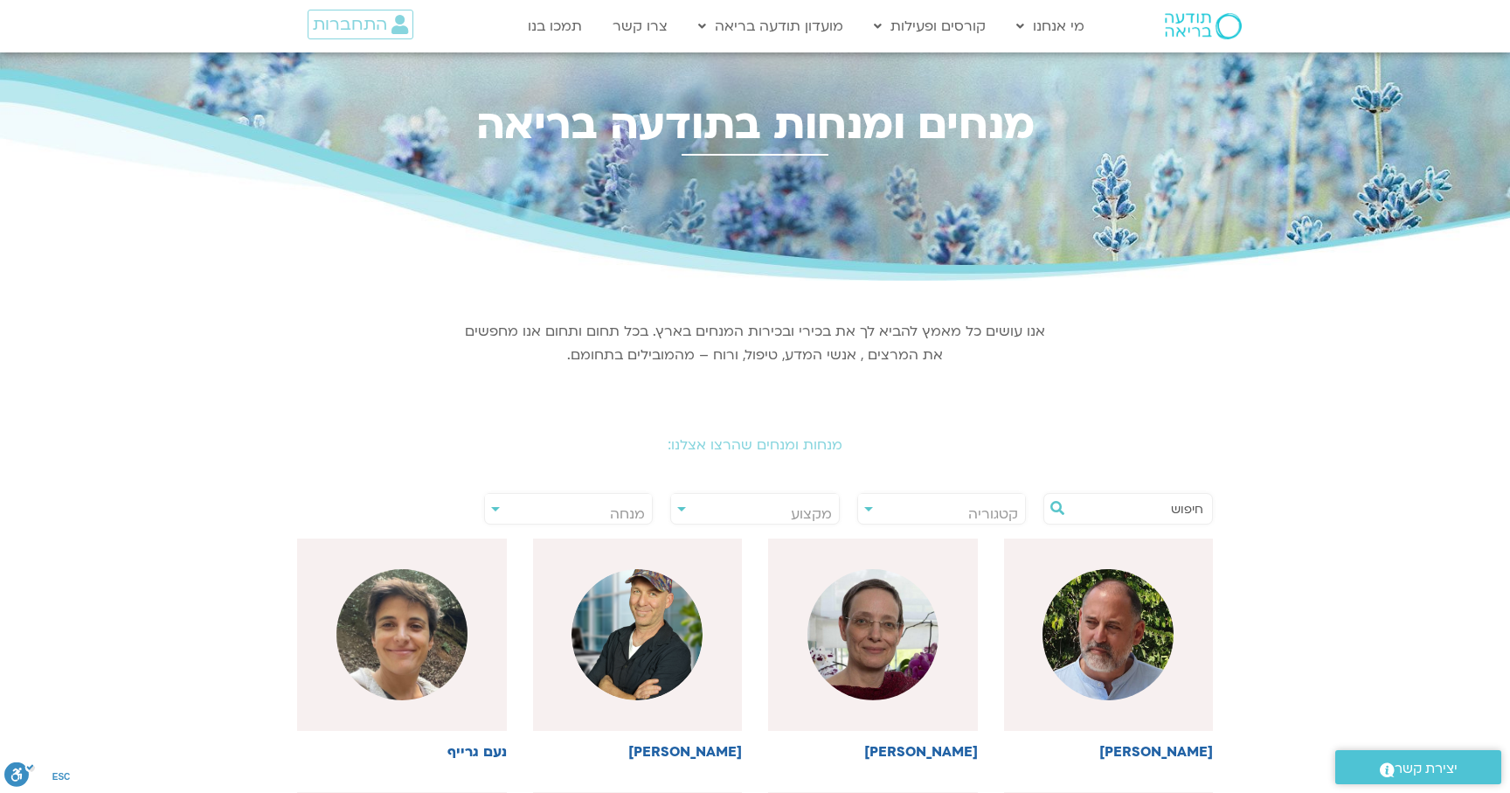
click at [1124, 507] on input "text" at bounding box center [1137, 509] width 133 height 30
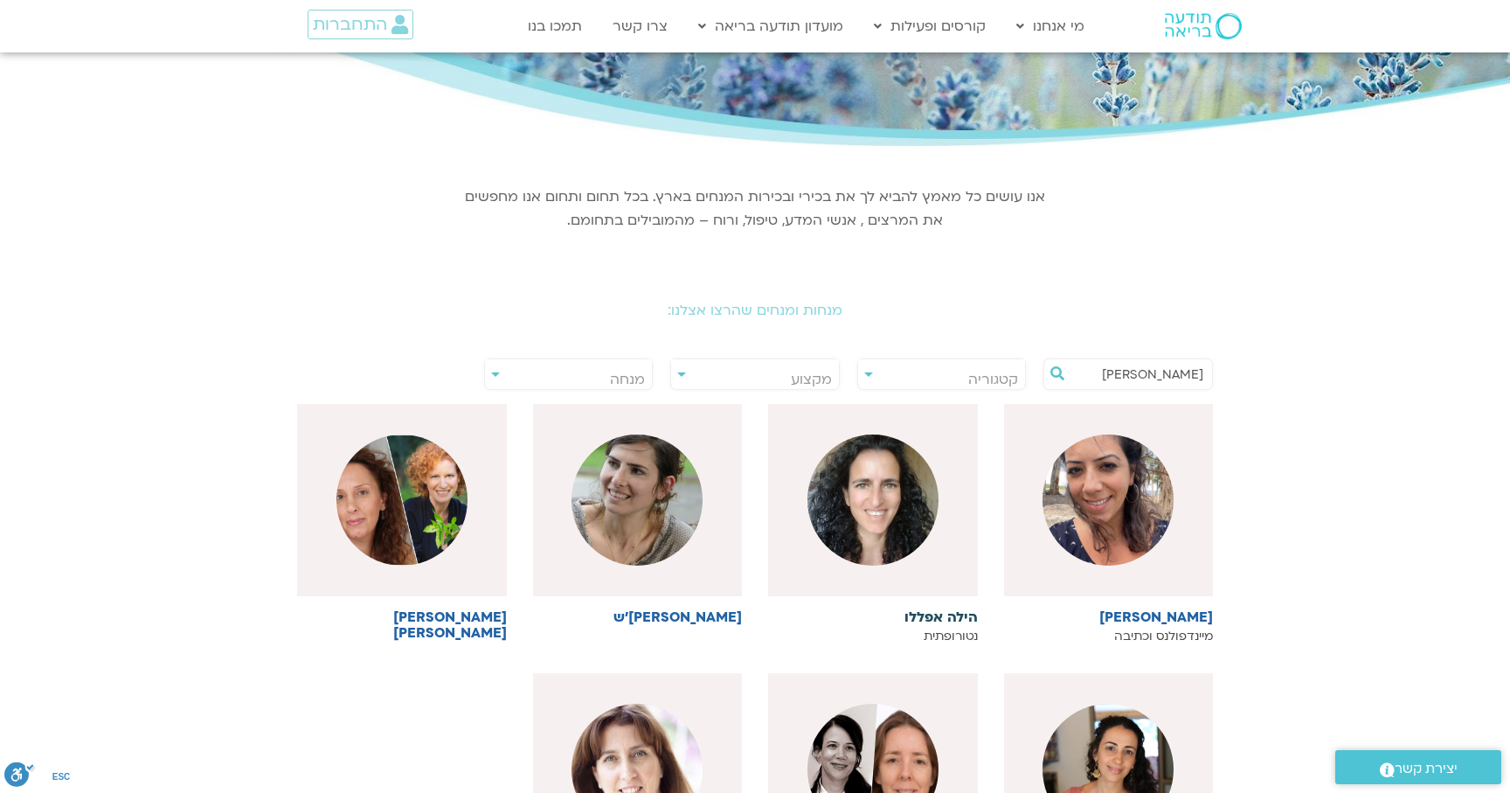
scroll to position [137, 0]
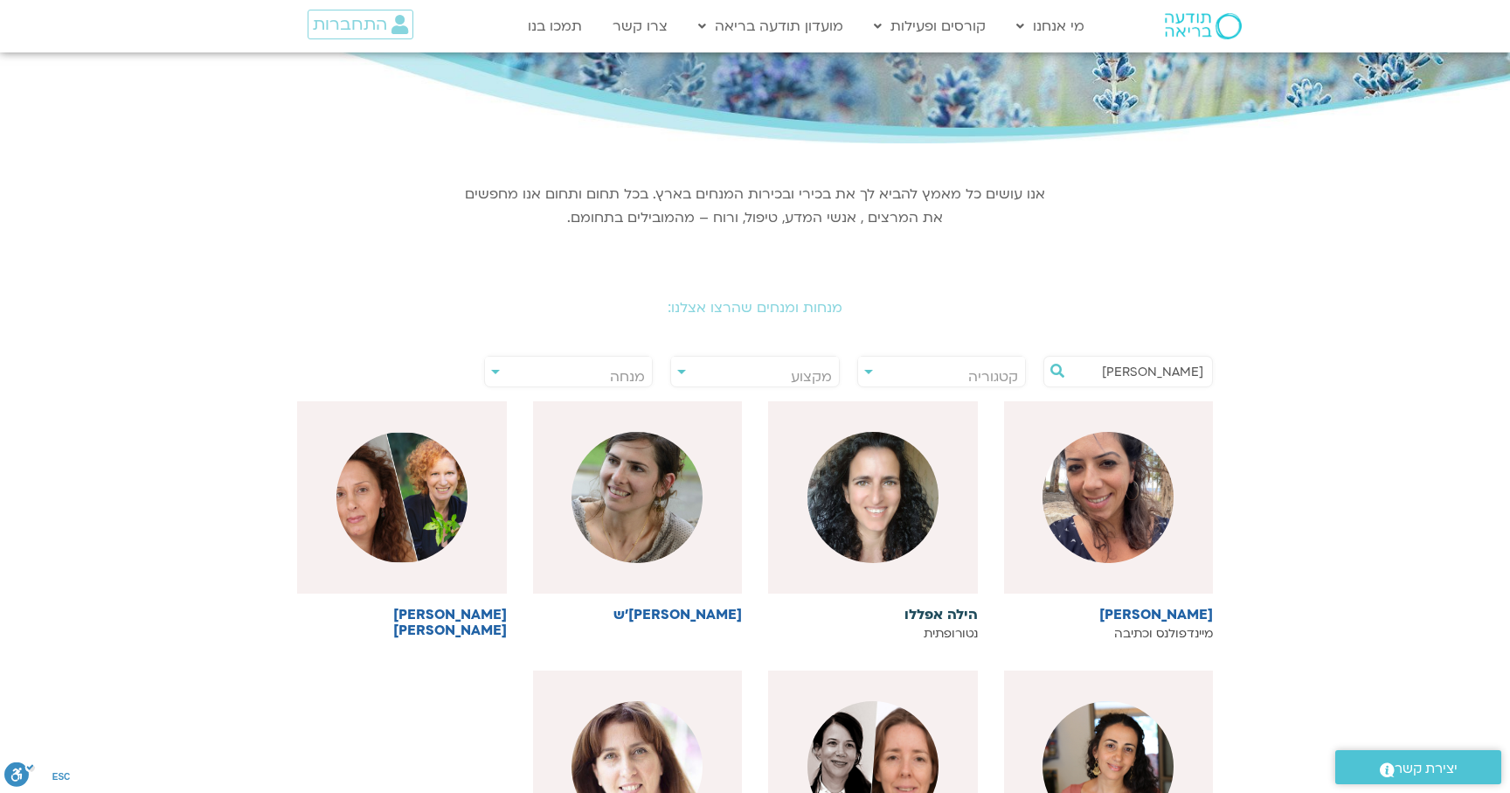
type input "הילה"
click at [903, 565] on div at bounding box center [873, 497] width 210 height 192
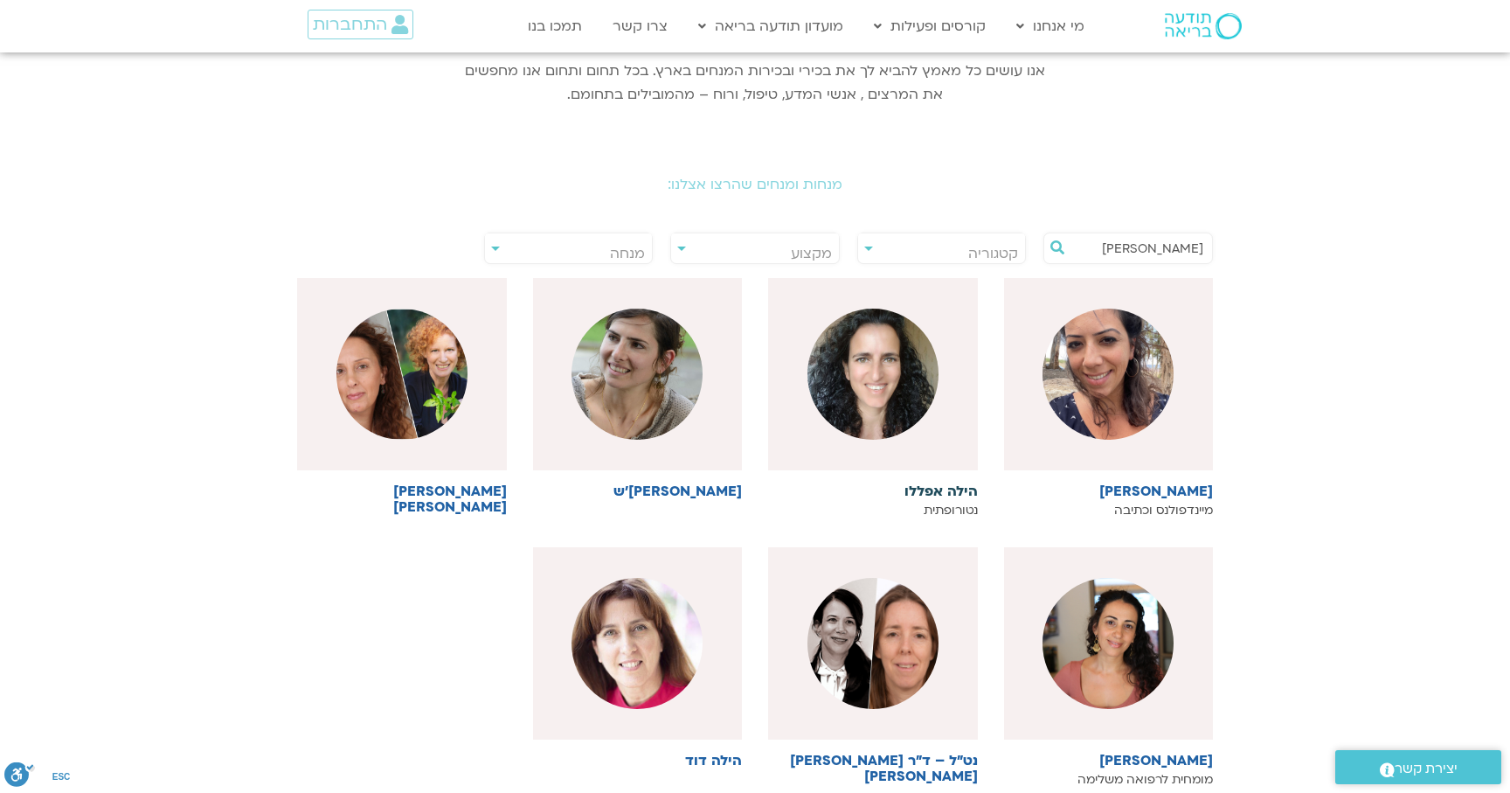
scroll to position [261, 0]
click at [1191, 17] on img at bounding box center [1203, 26] width 77 height 26
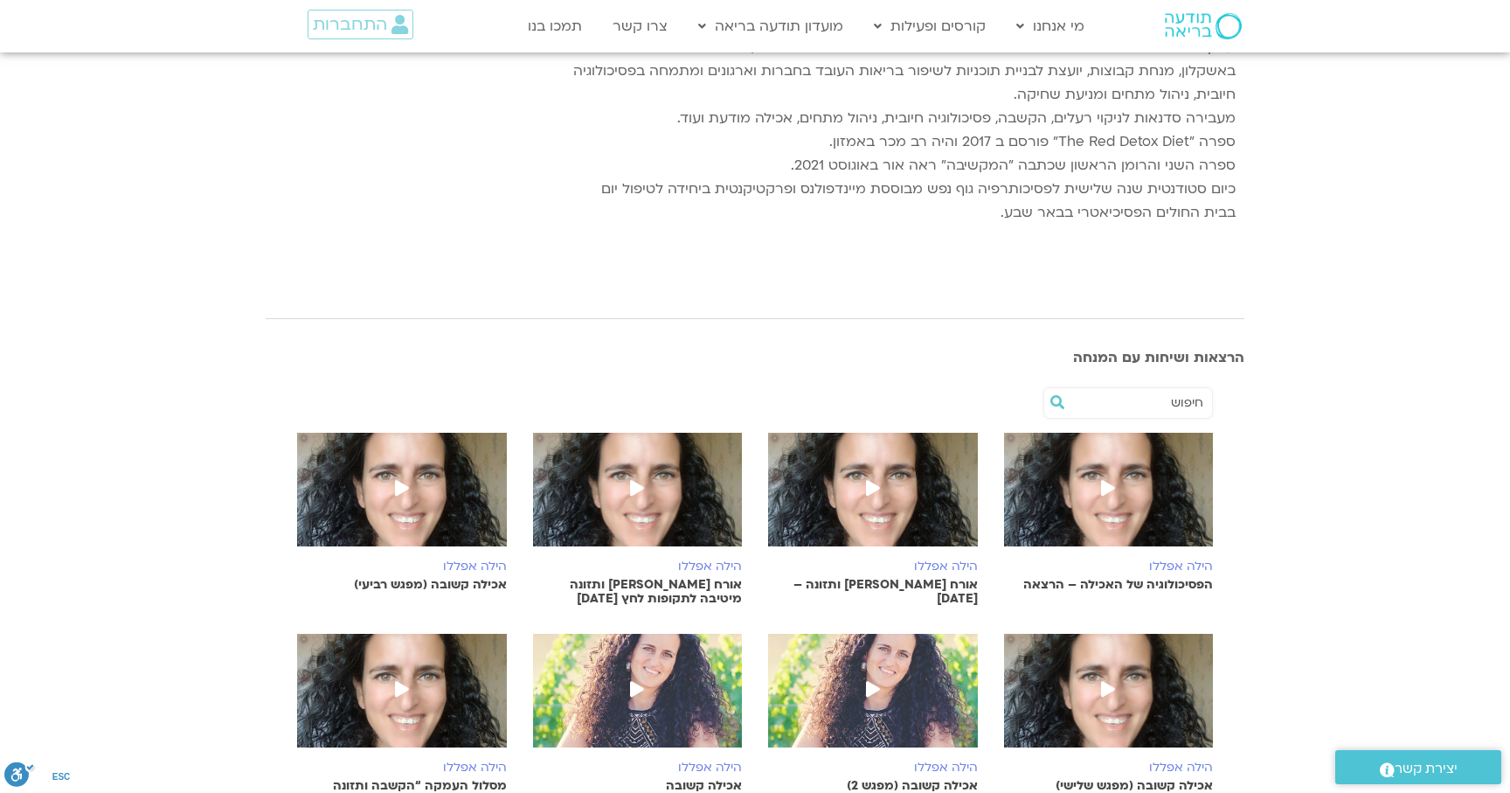
scroll to position [435, 0]
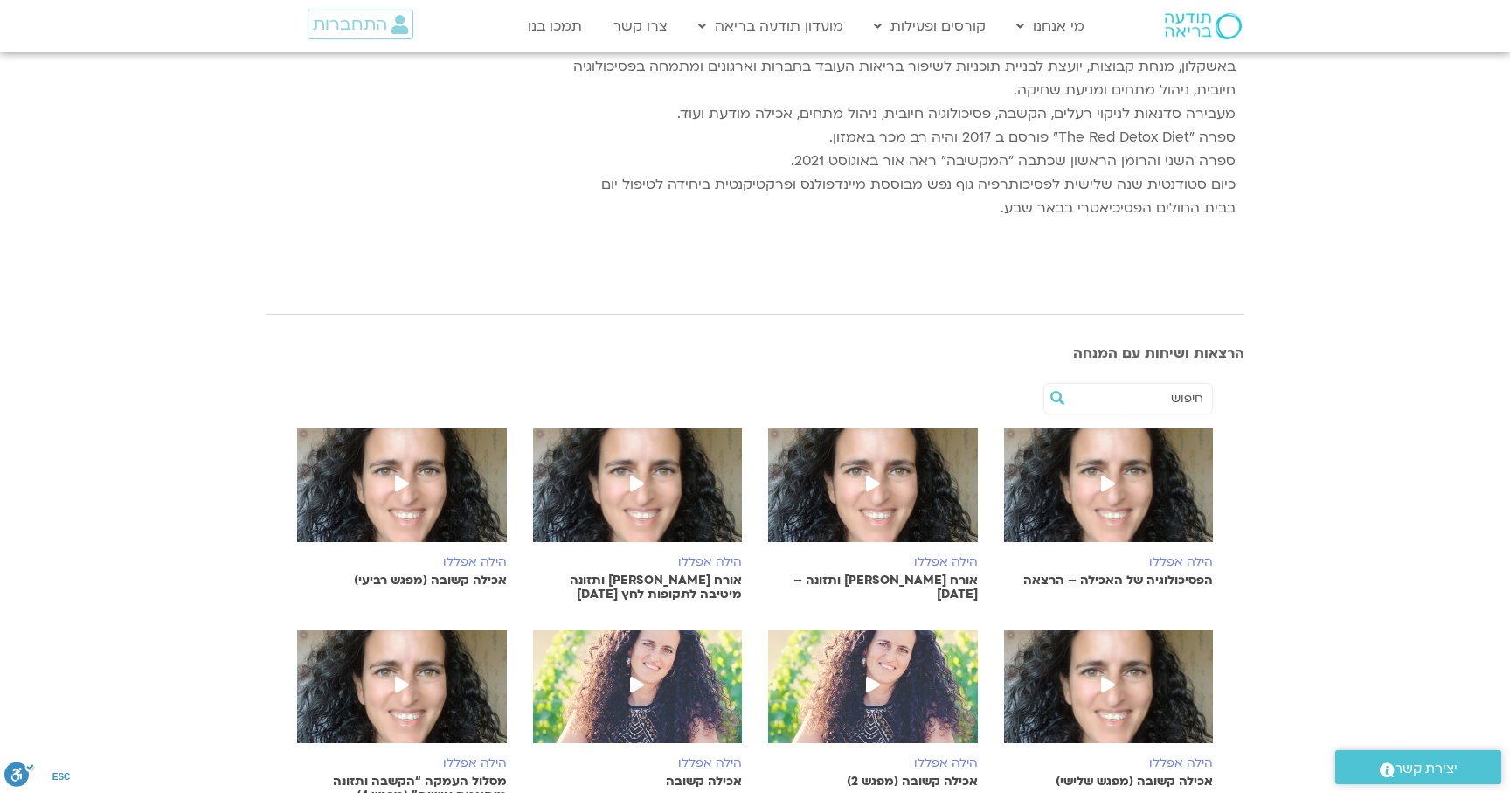
click at [1099, 490] on span at bounding box center [1107, 484] width 31 height 31
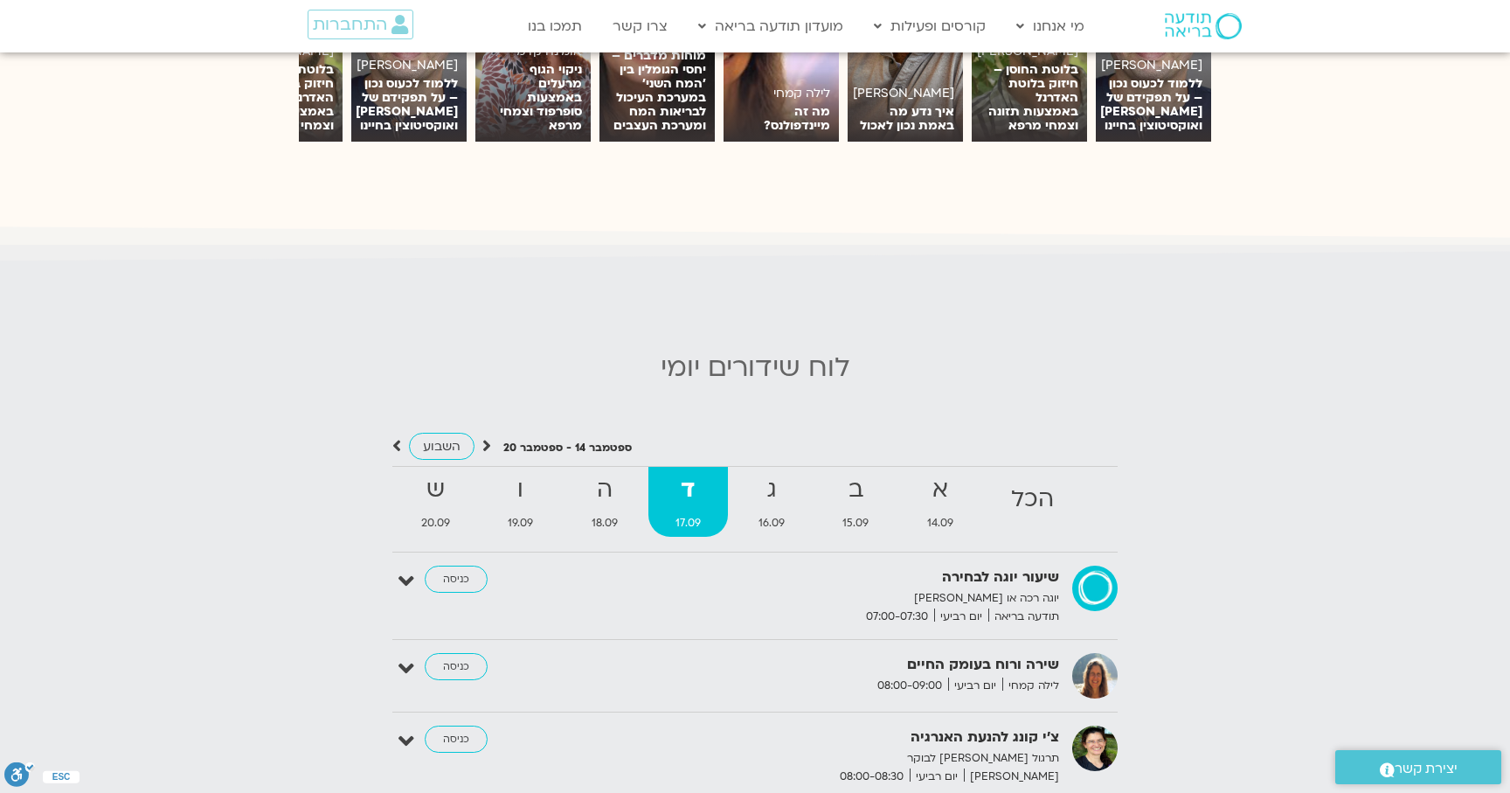
scroll to position [1895, 0]
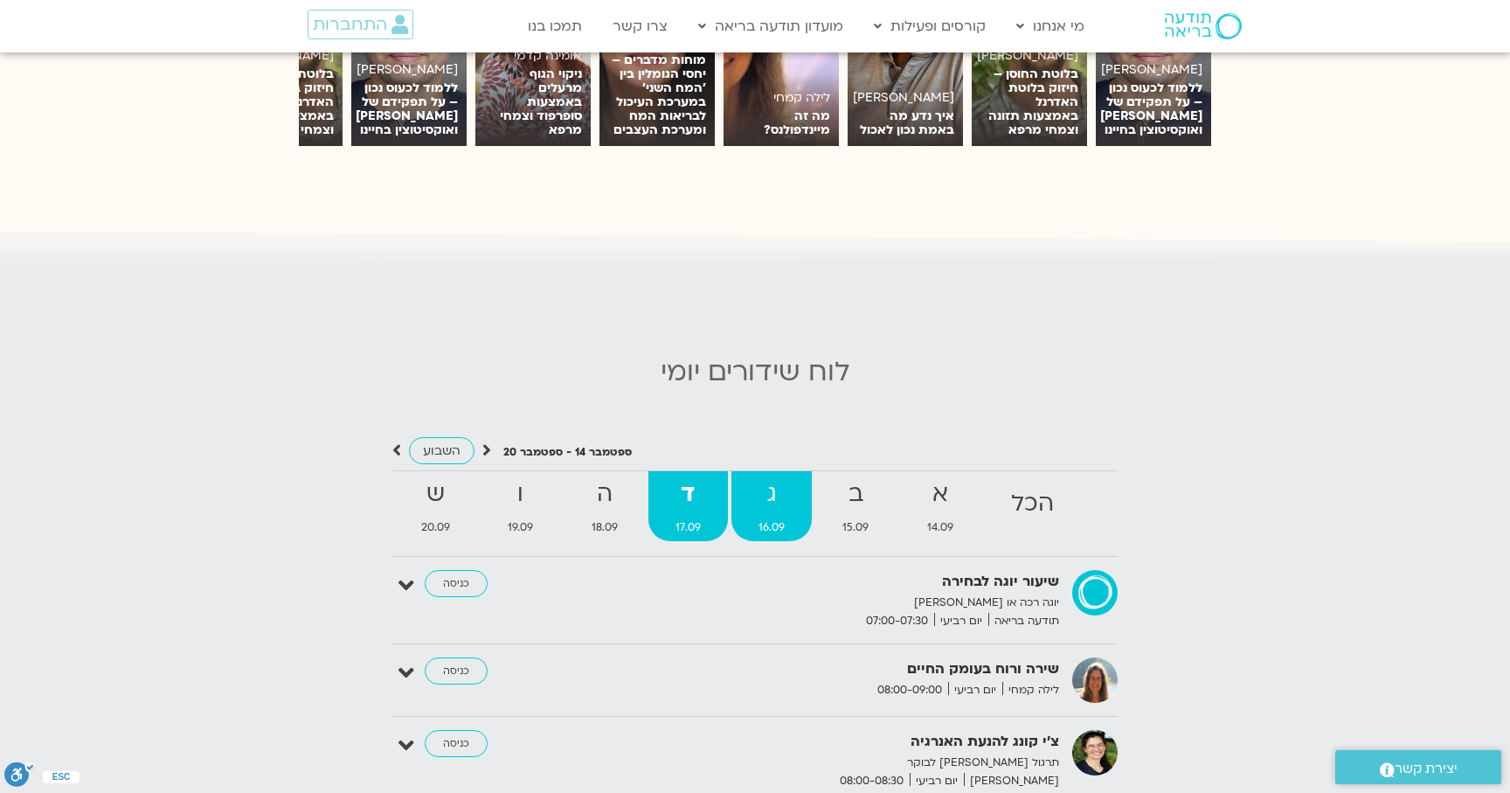
click at [768, 497] on strong "ג" at bounding box center [771, 494] width 80 height 39
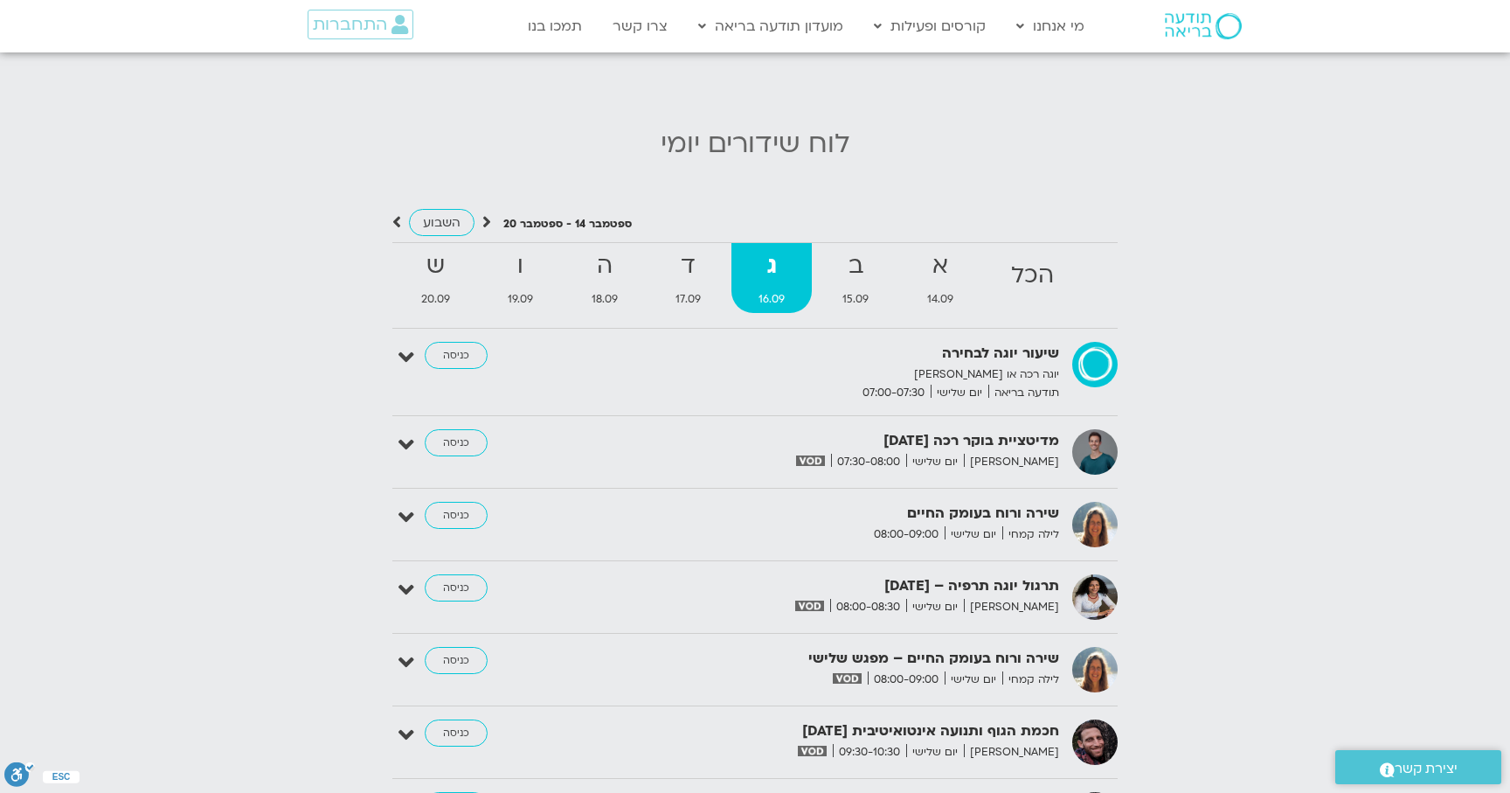
scroll to position [2131, 0]
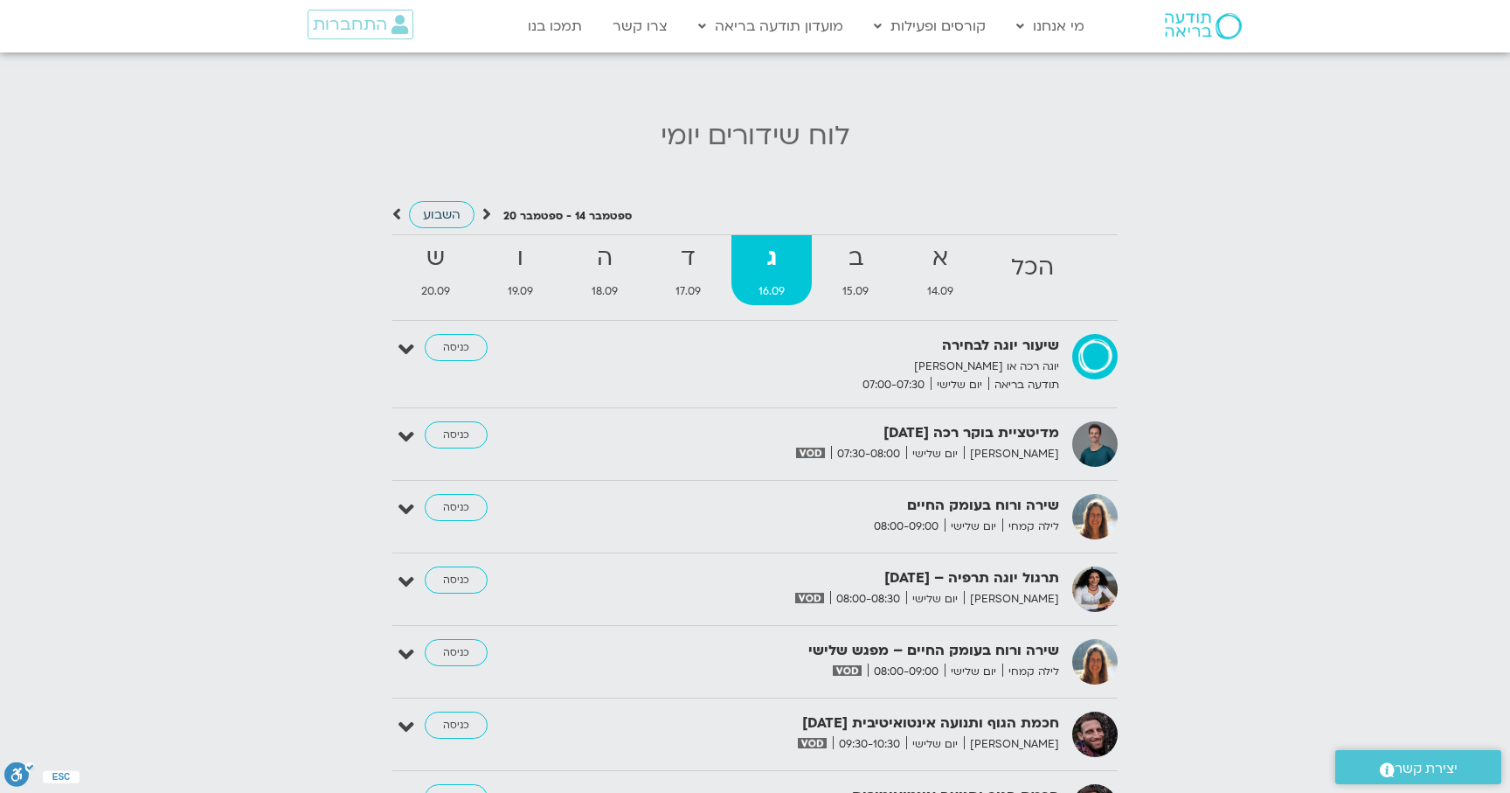
click at [435, 206] on span "השבוע" at bounding box center [442, 214] width 38 height 17
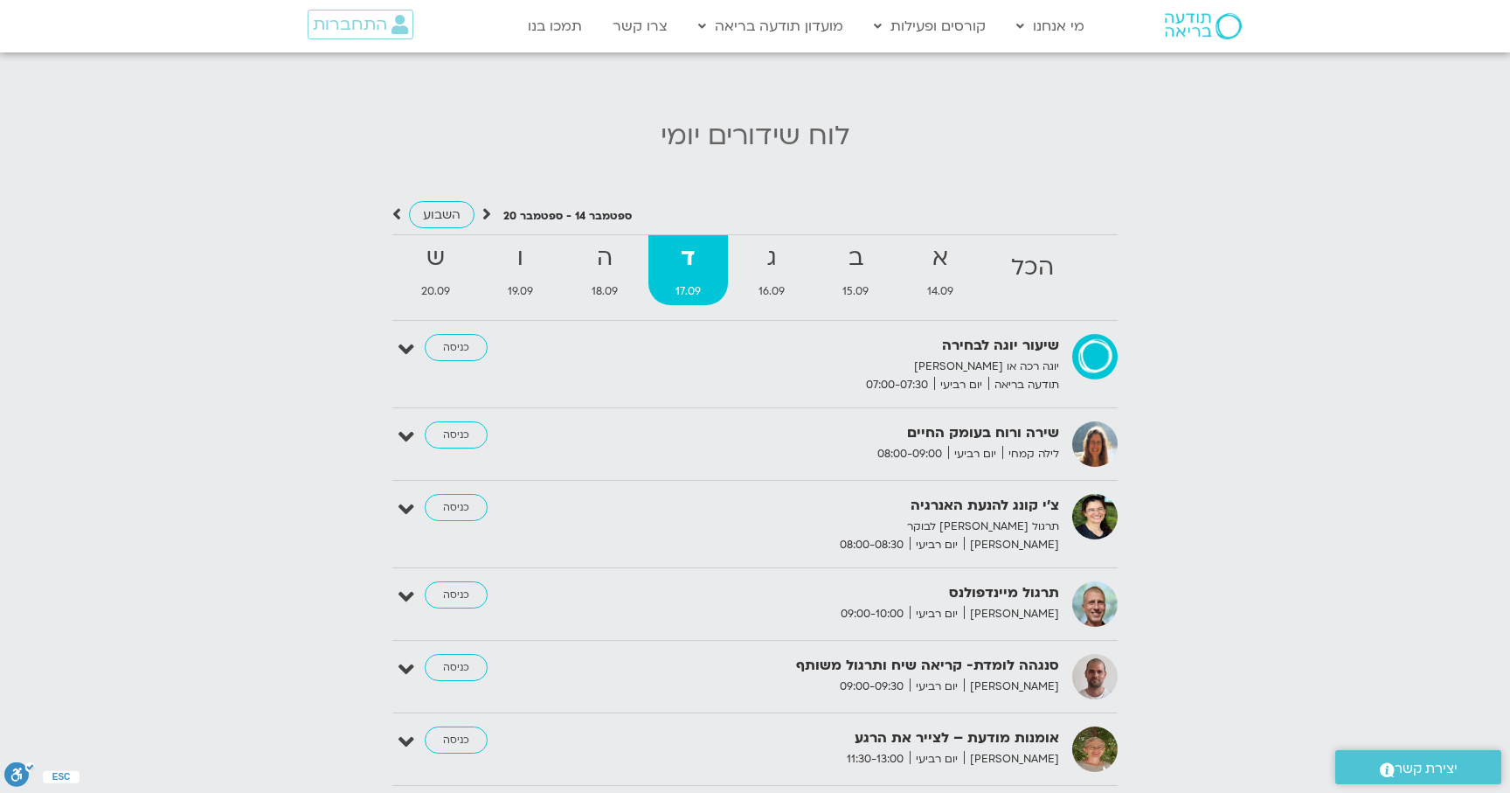
scroll to position [0, 0]
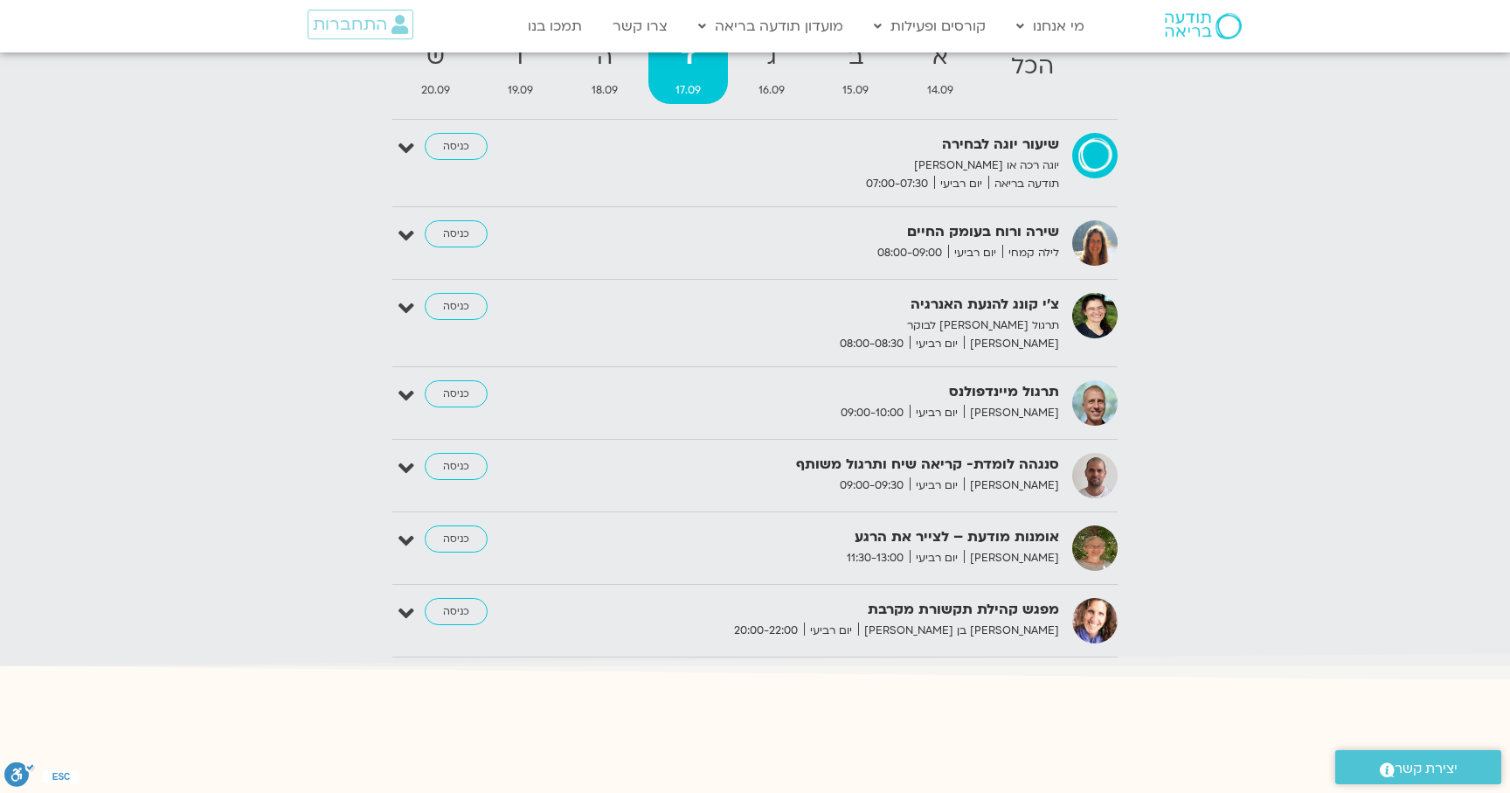
scroll to position [2333, 0]
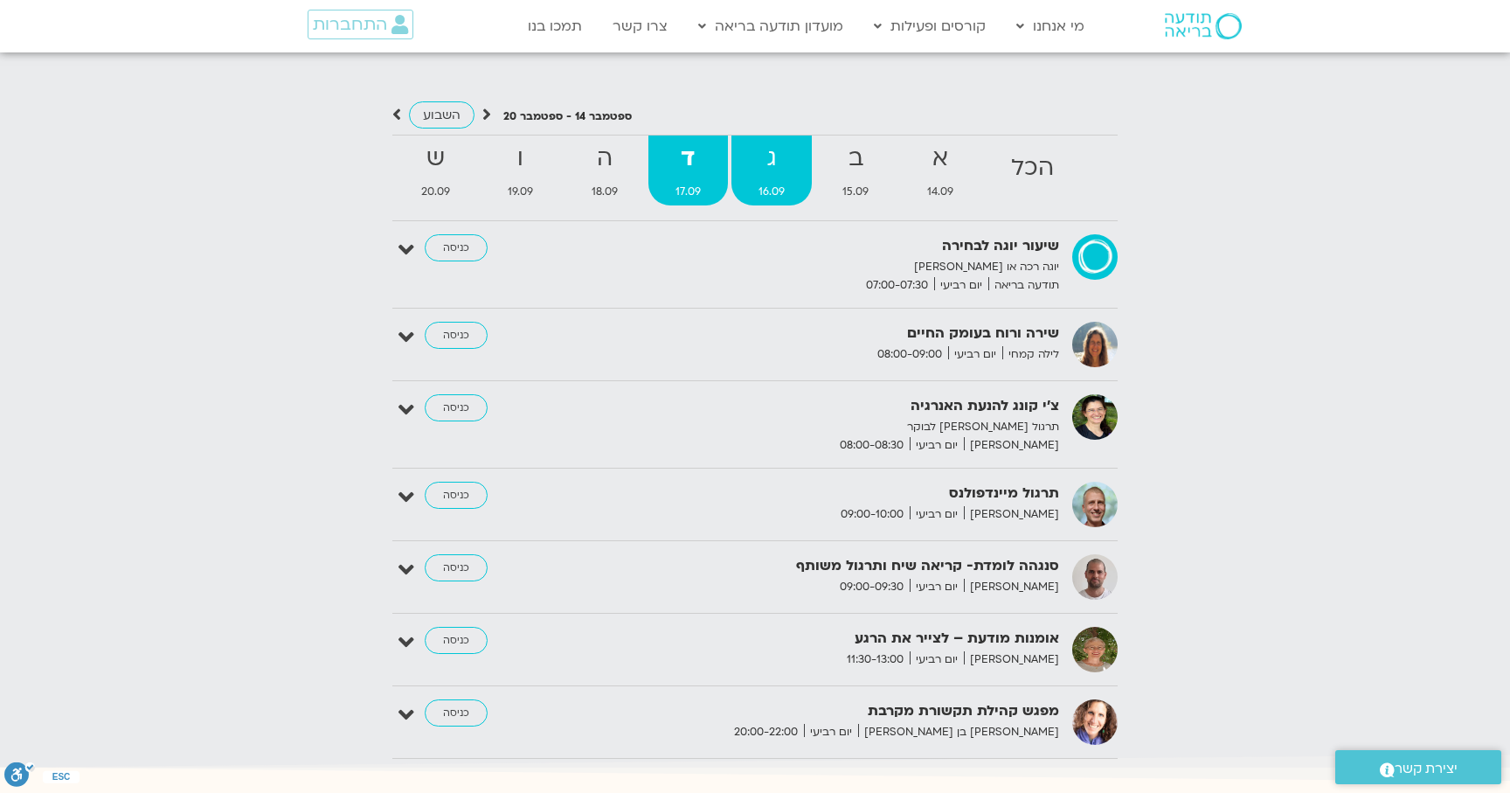
click at [766, 167] on link "ג 16.09" at bounding box center [771, 170] width 80 height 70
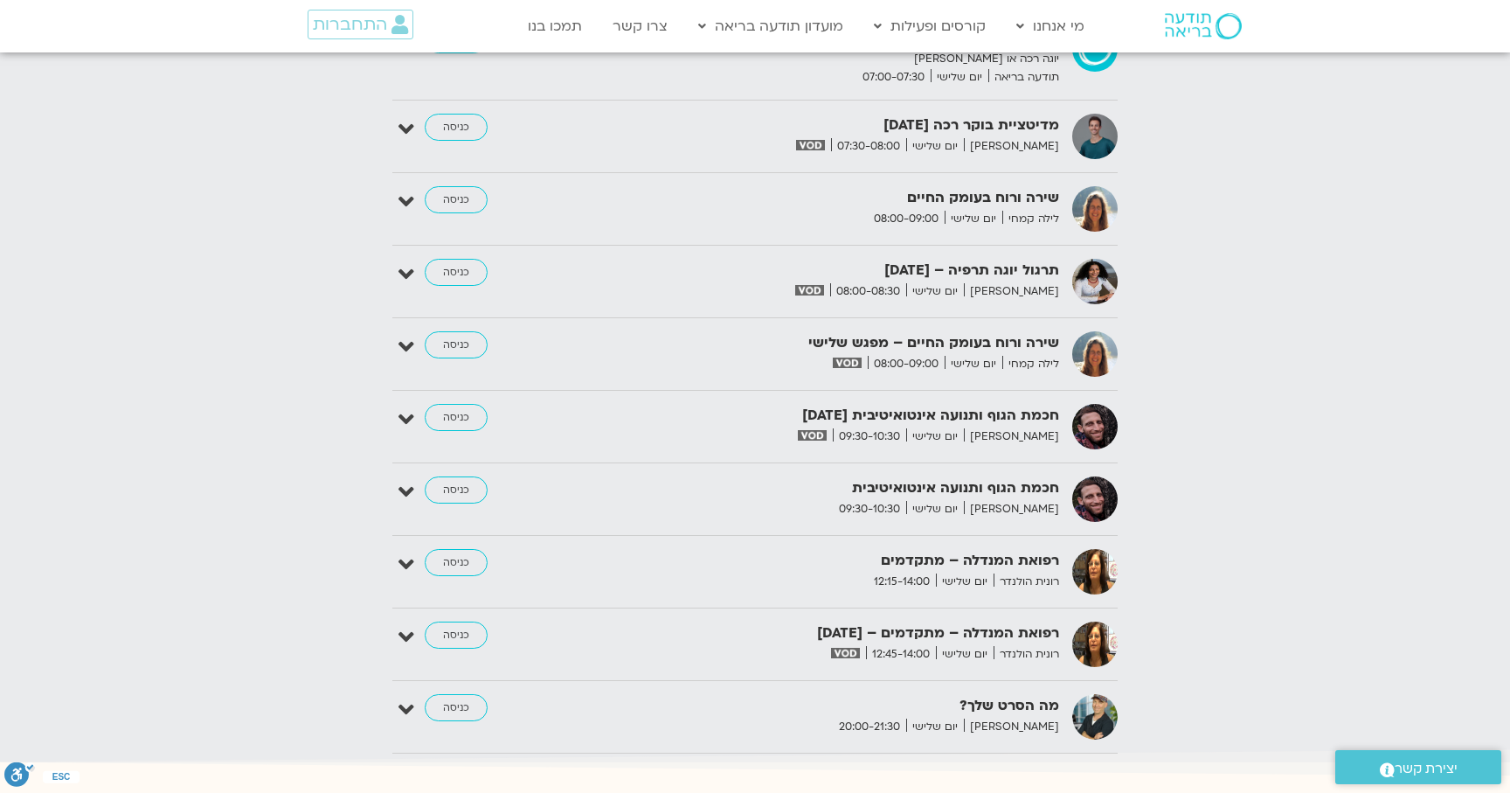
scroll to position [2505, 0]
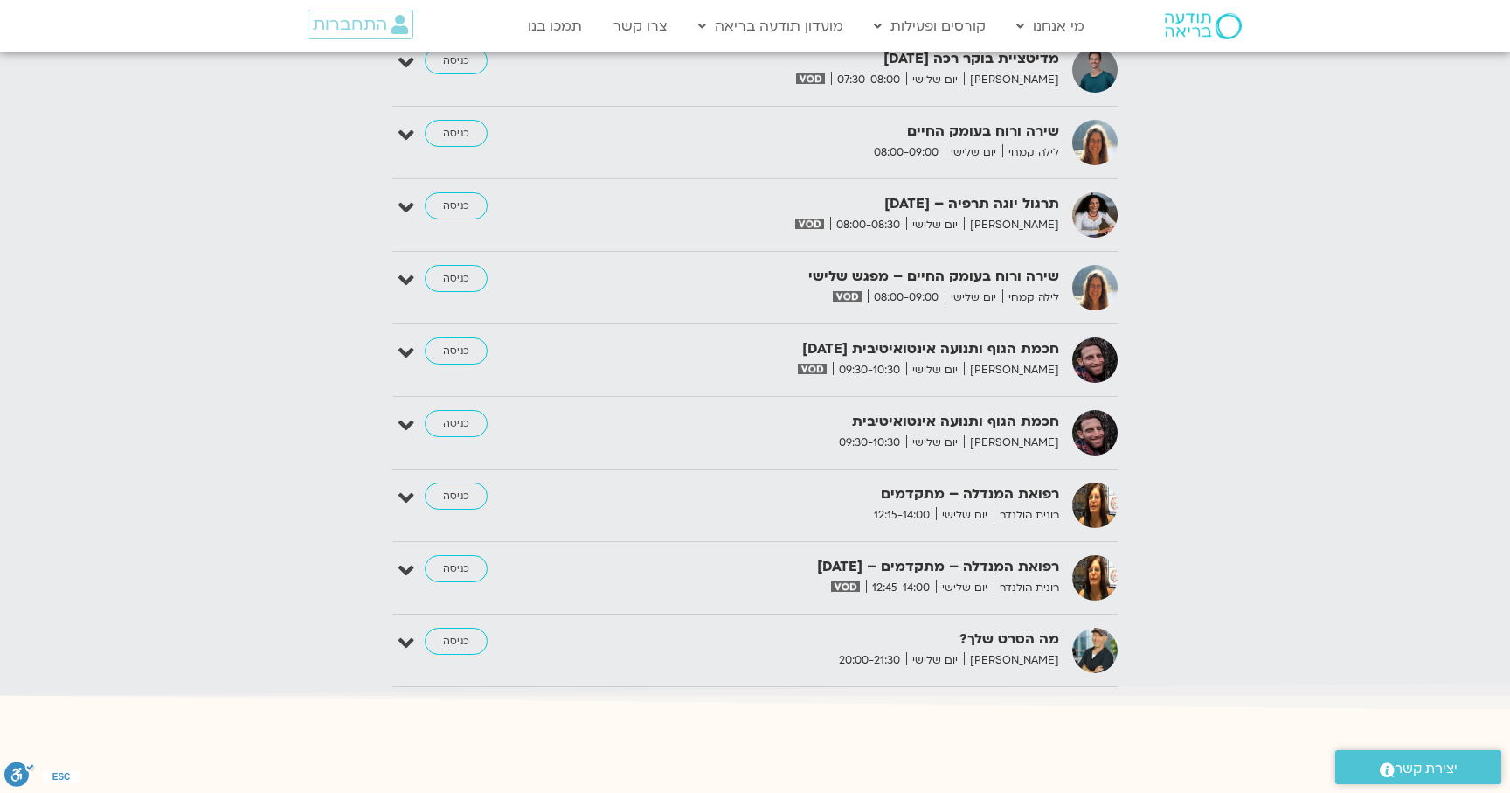
click at [1100, 640] on img at bounding box center [1094, 649] width 45 height 45
click at [403, 631] on icon at bounding box center [407, 643] width 16 height 24
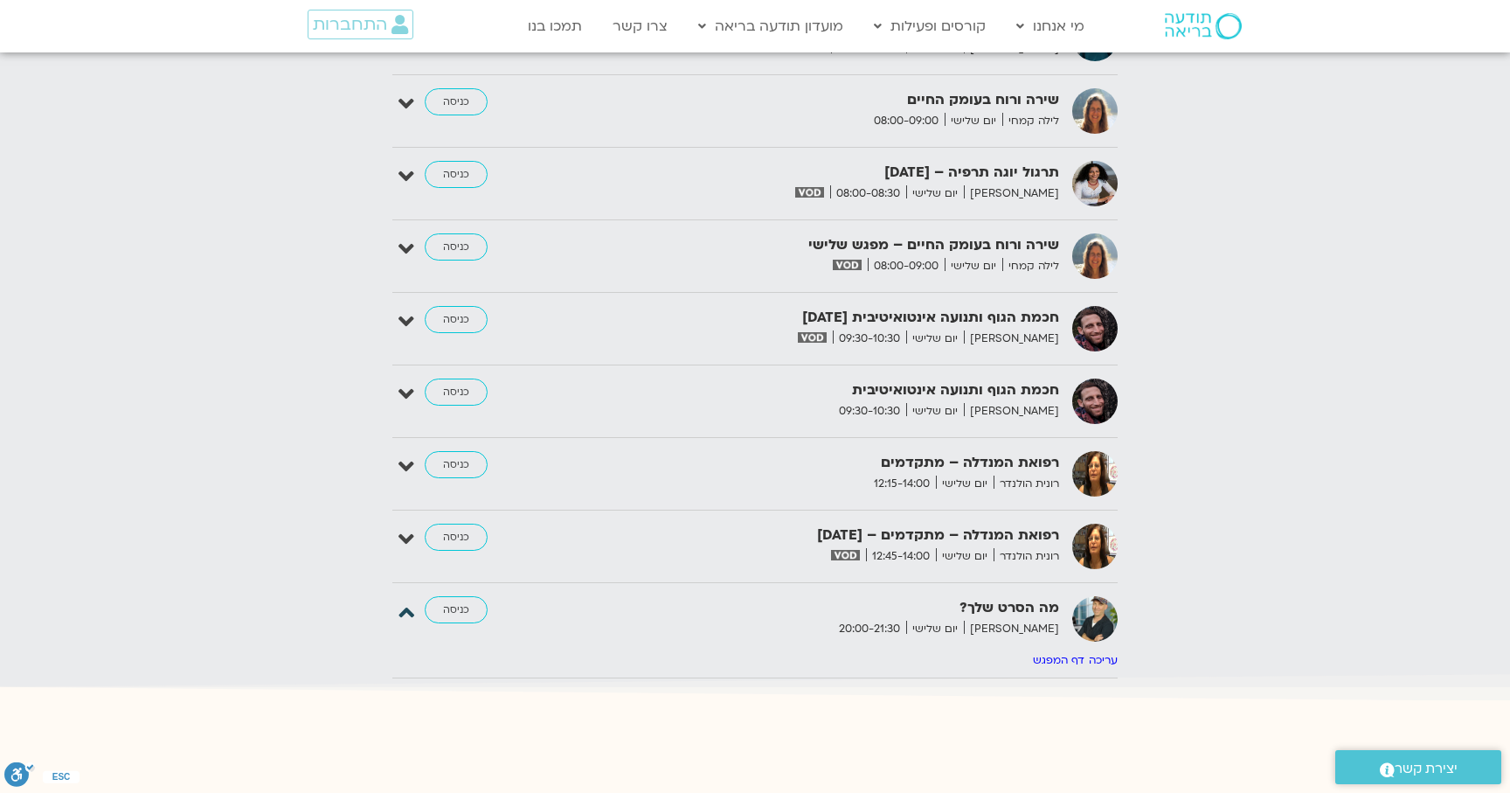
scroll to position [2537, 0]
click at [1050, 655] on link "דף המפגש" at bounding box center [1059, 662] width 52 height 14
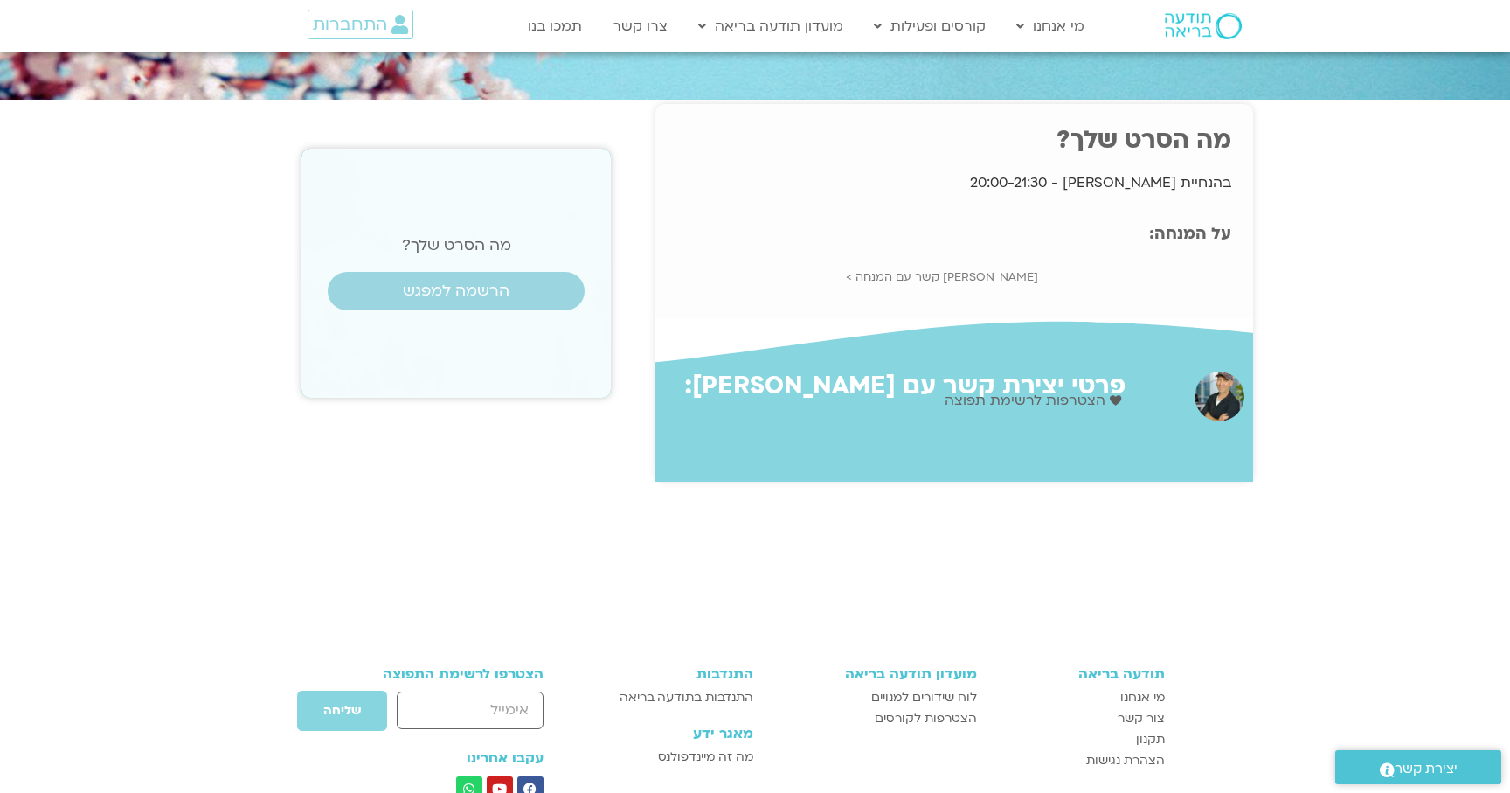
click at [939, 281] on link "[PERSON_NAME] קשר עם המנחה >" at bounding box center [942, 277] width 192 height 16
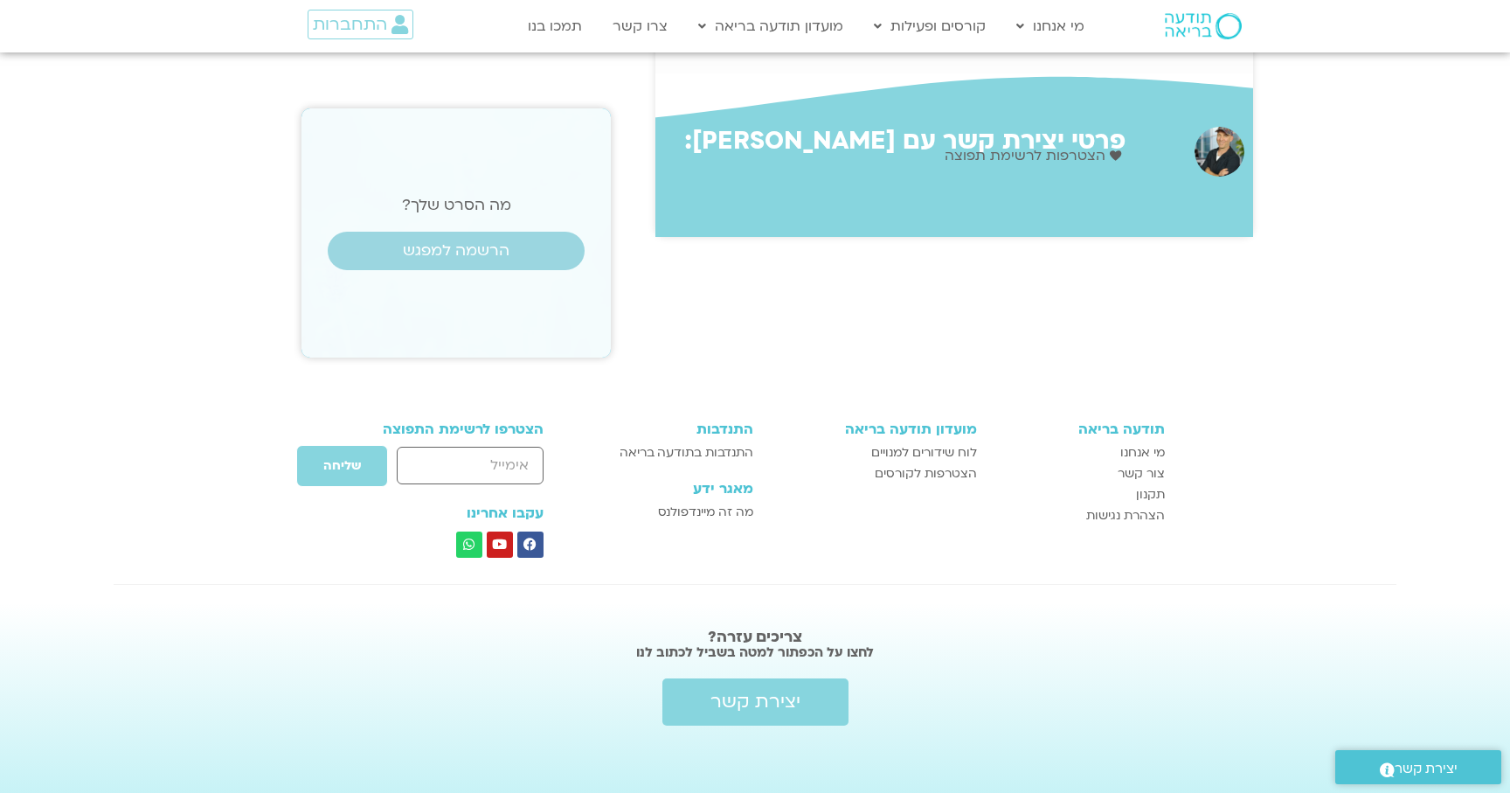
scroll to position [246, 0]
click at [1021, 147] on span "הצטרפות לרשימת תפוצה" at bounding box center [1027, 154] width 165 height 24
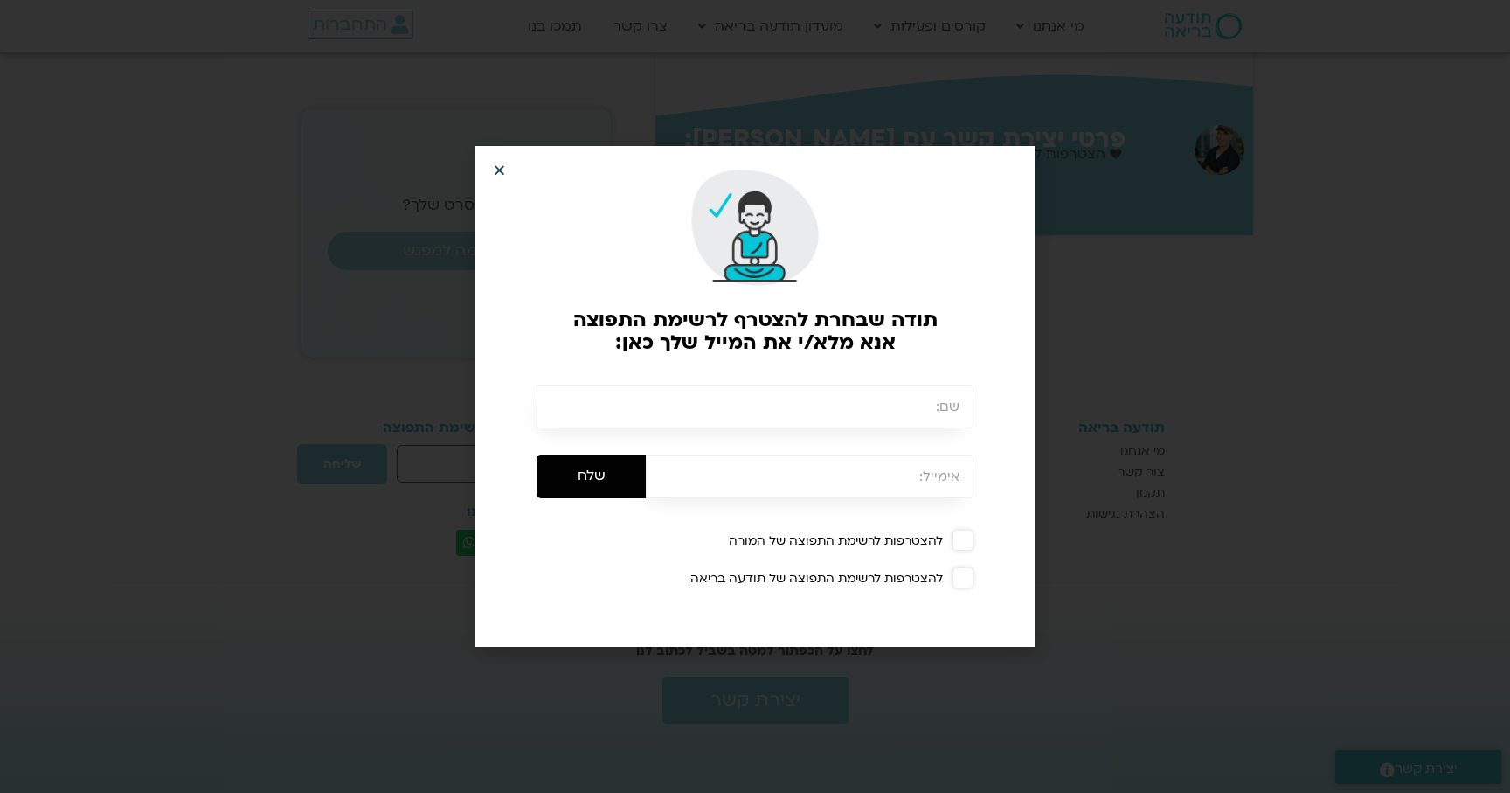
click at [501, 170] on icon "Close" at bounding box center [499, 169] width 13 height 13
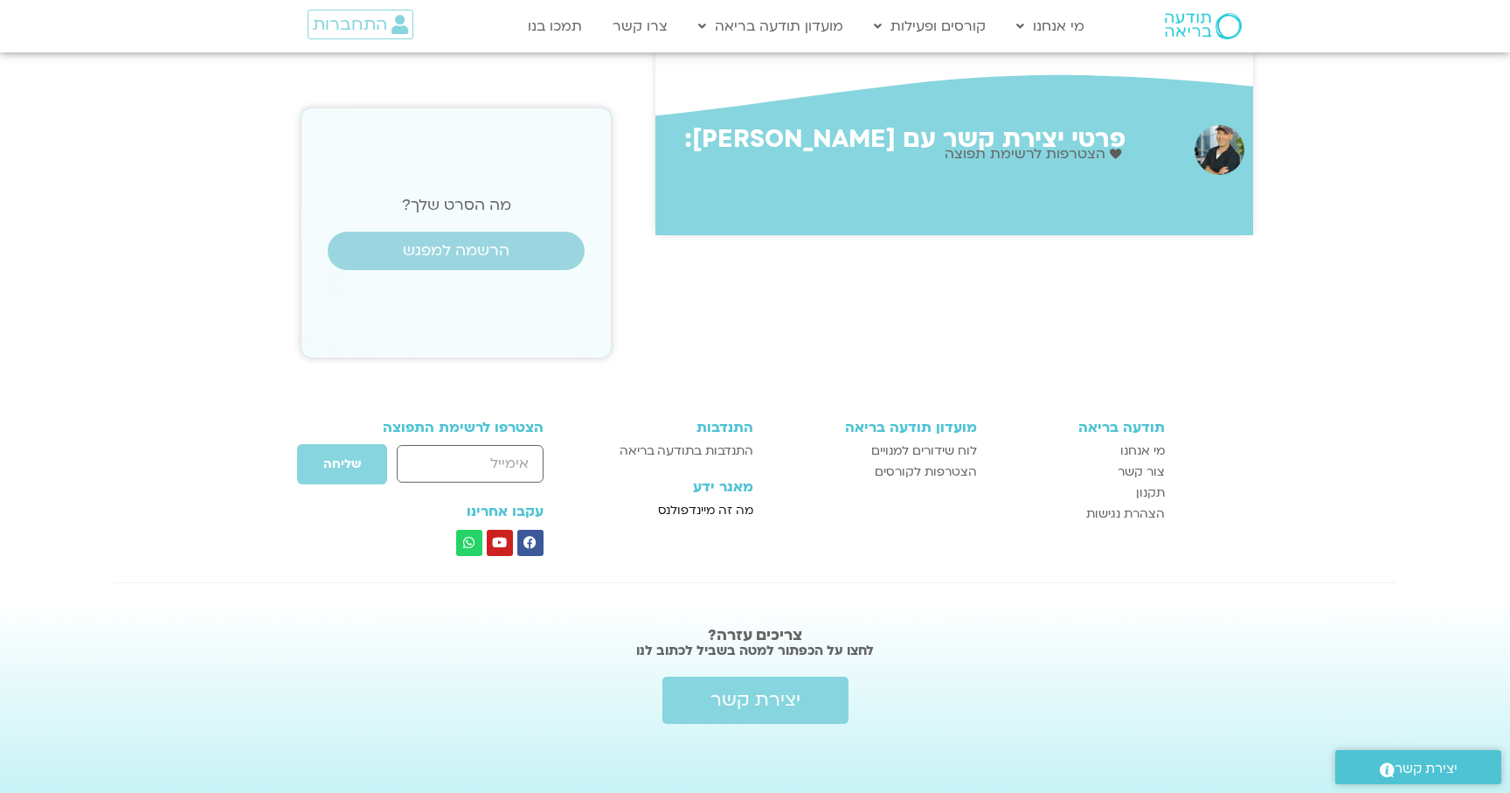
click at [693, 504] on span "מה זה מיינדפולנס" at bounding box center [705, 510] width 95 height 21
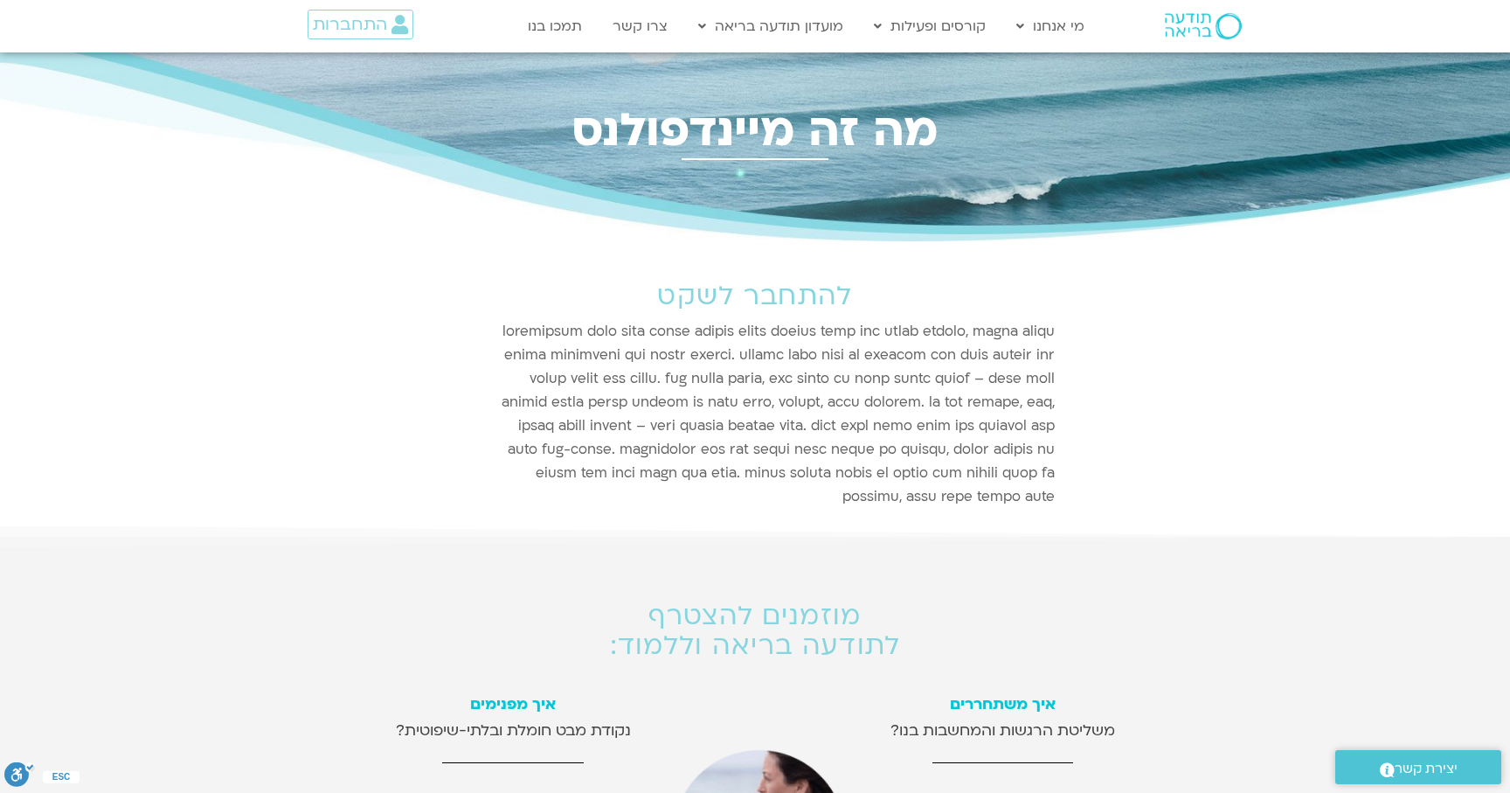
click at [1190, 25] on img at bounding box center [1203, 26] width 77 height 26
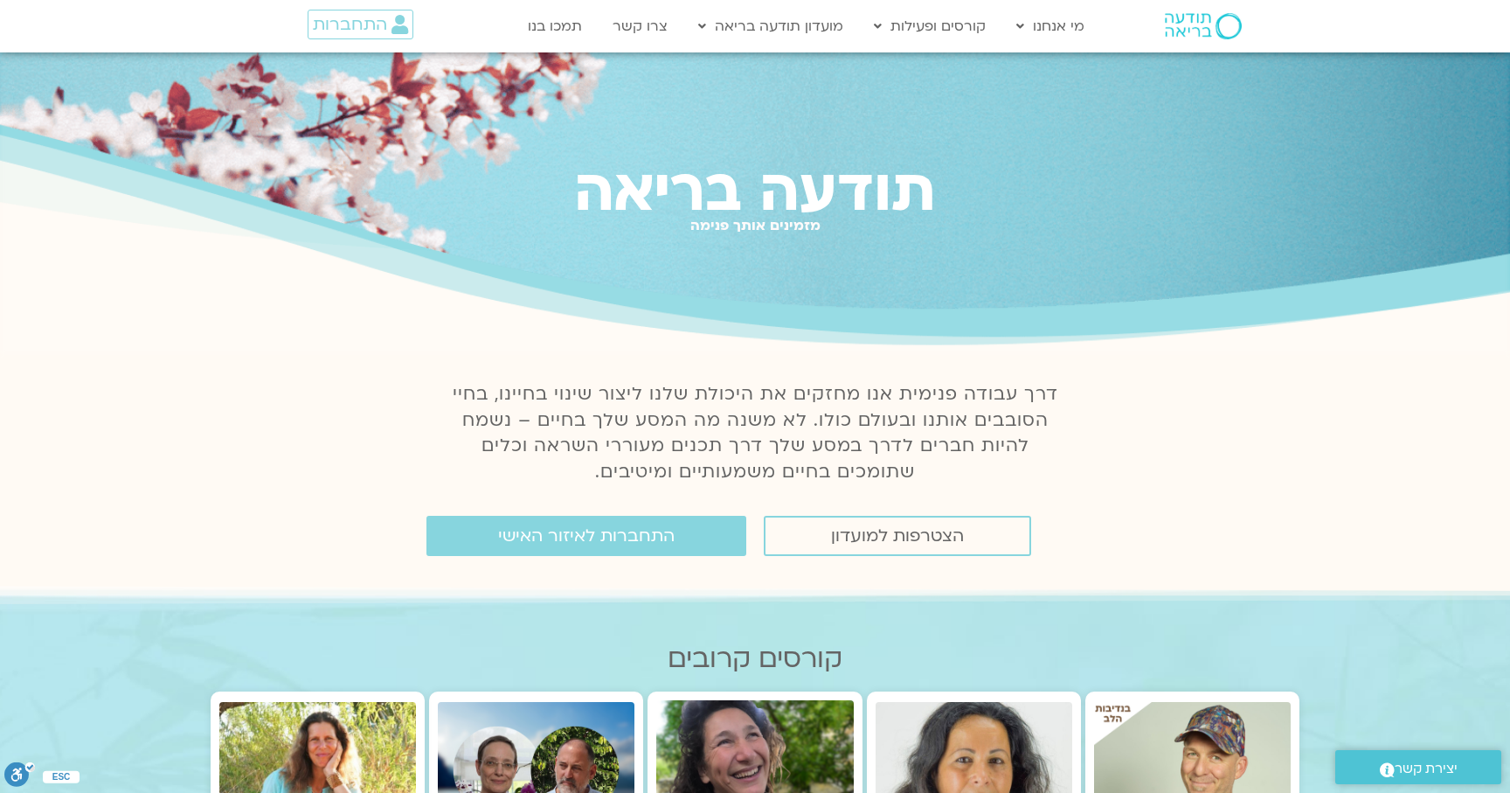
click at [1440, 768] on span "יצירת קשר" at bounding box center [1426, 769] width 63 height 24
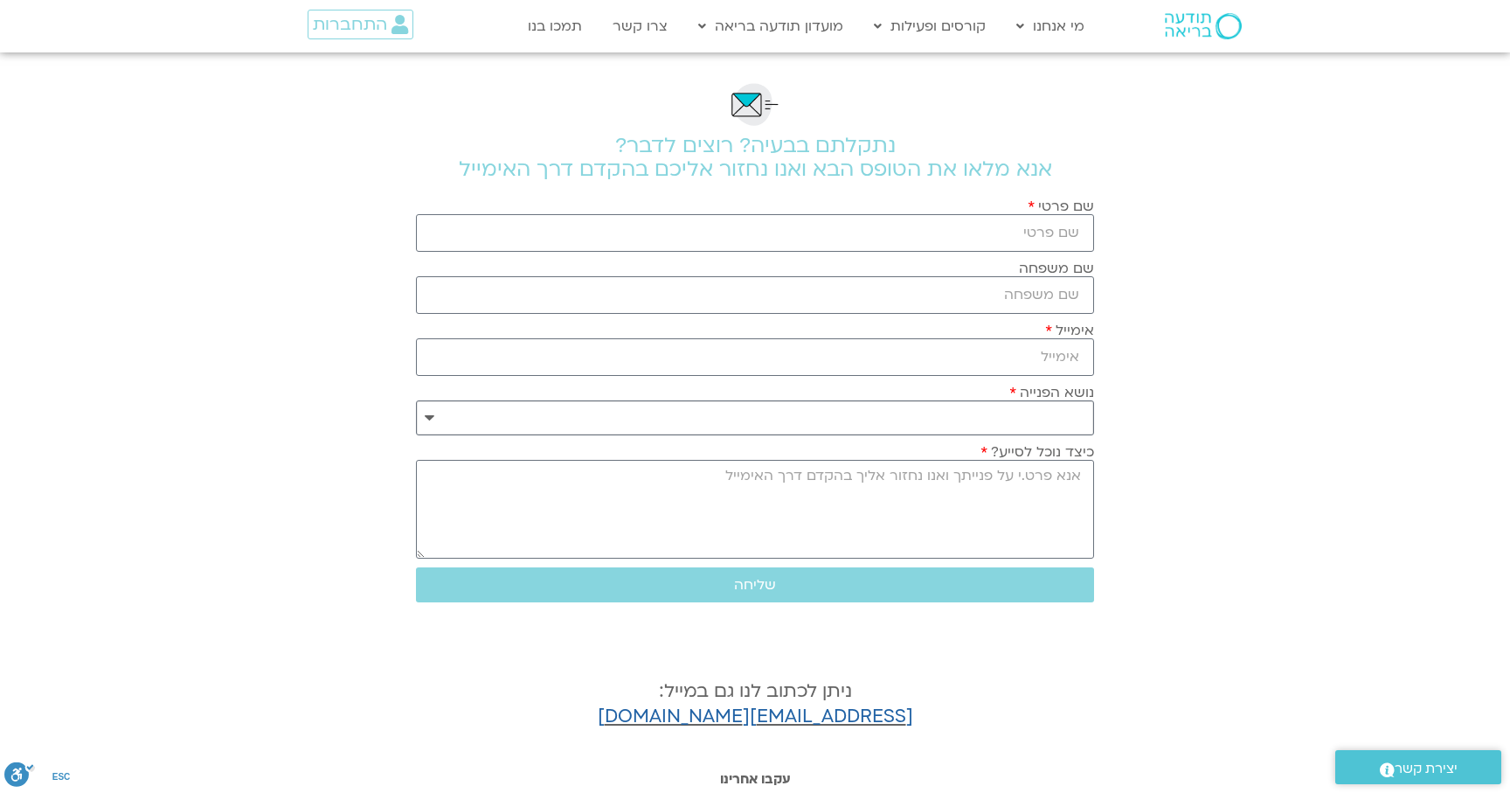
click at [788, 423] on select "**********" at bounding box center [755, 417] width 678 height 35
select select "**********"
click at [416, 400] on select "**********" at bounding box center [755, 417] width 678 height 35
click at [1210, 31] on img at bounding box center [1203, 26] width 77 height 26
